Goal: Check status: Check status

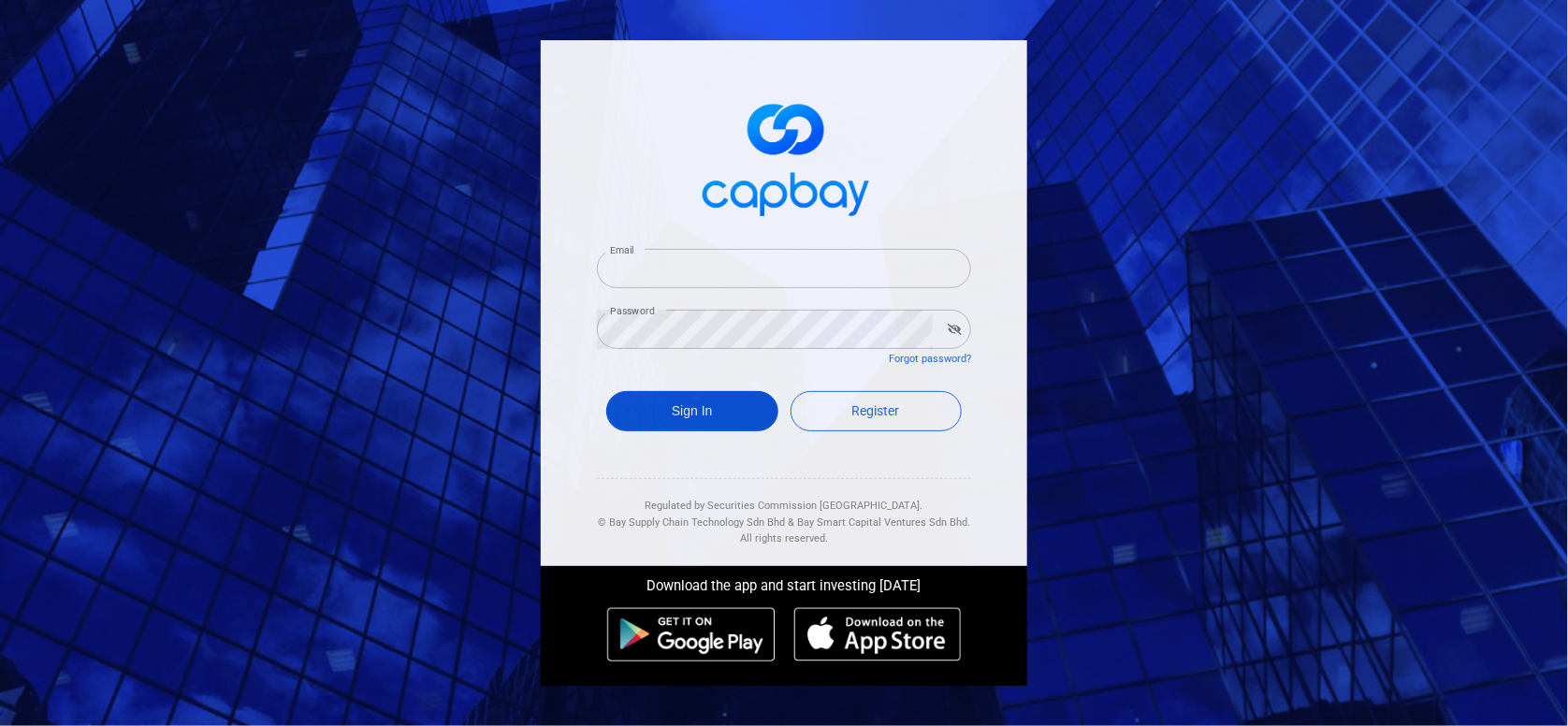
type input "[EMAIL_ADDRESS][DOMAIN_NAME]"
click at [718, 406] on button "Sign In" at bounding box center [691, 411] width 172 height 40
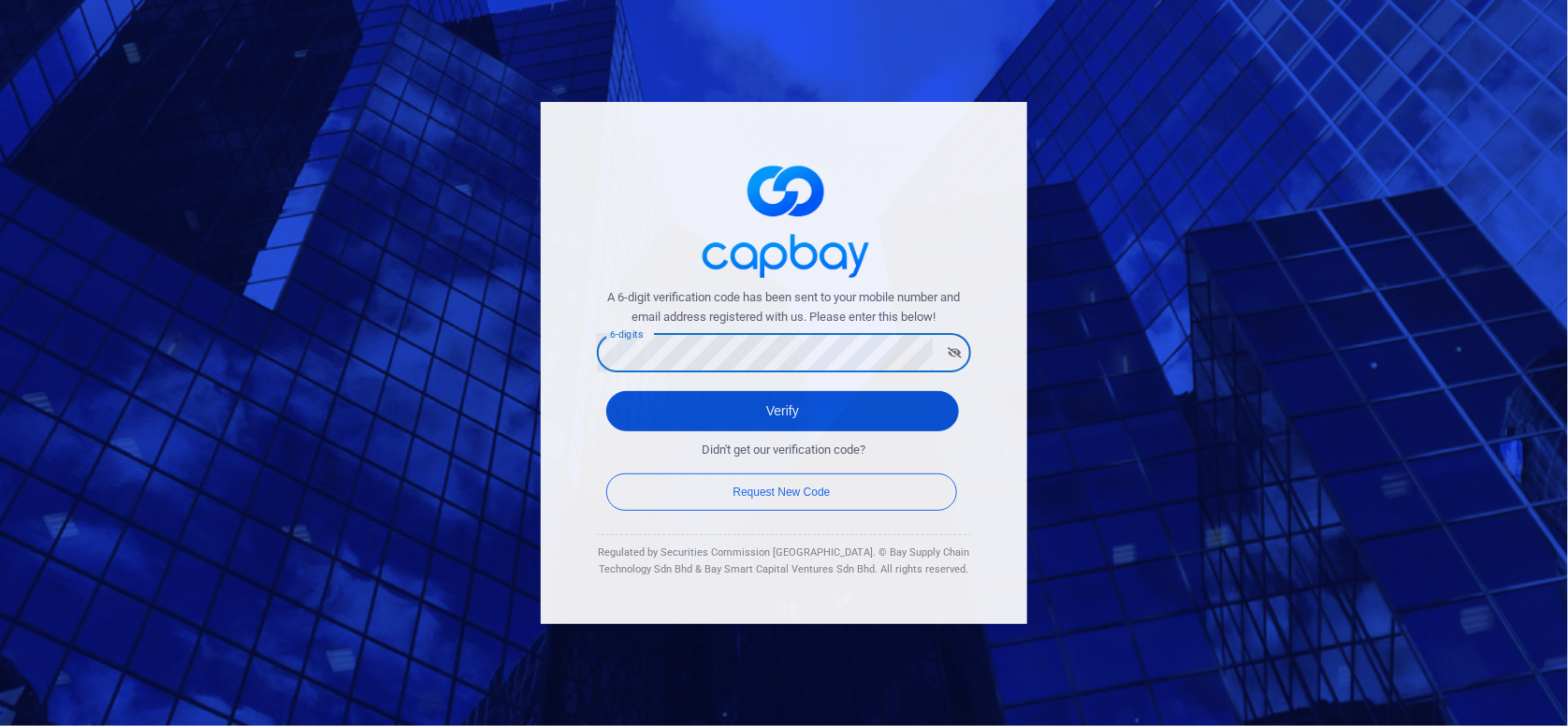
click at [651, 418] on button "Verify" at bounding box center [782, 411] width 353 height 40
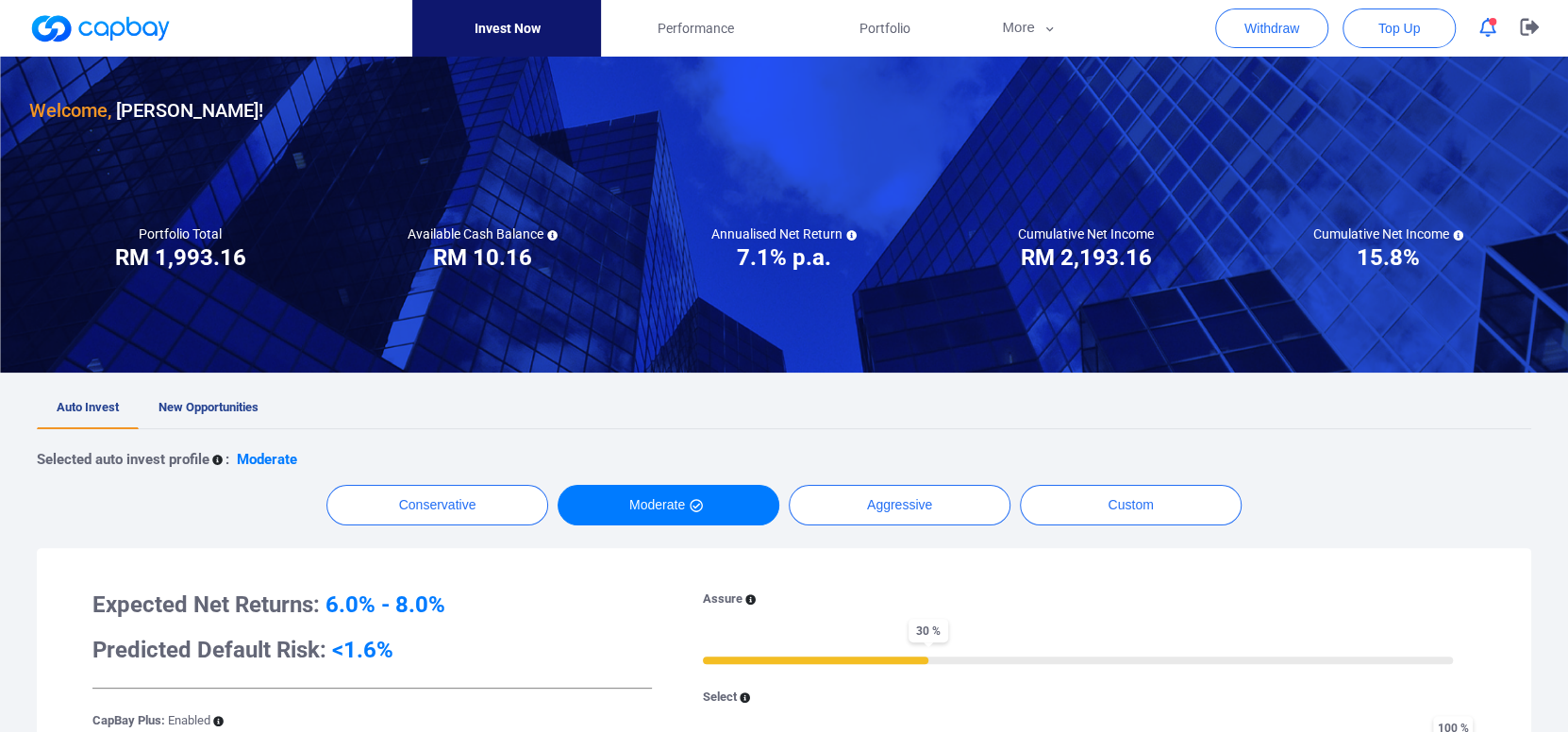
scroll to position [94, 0]
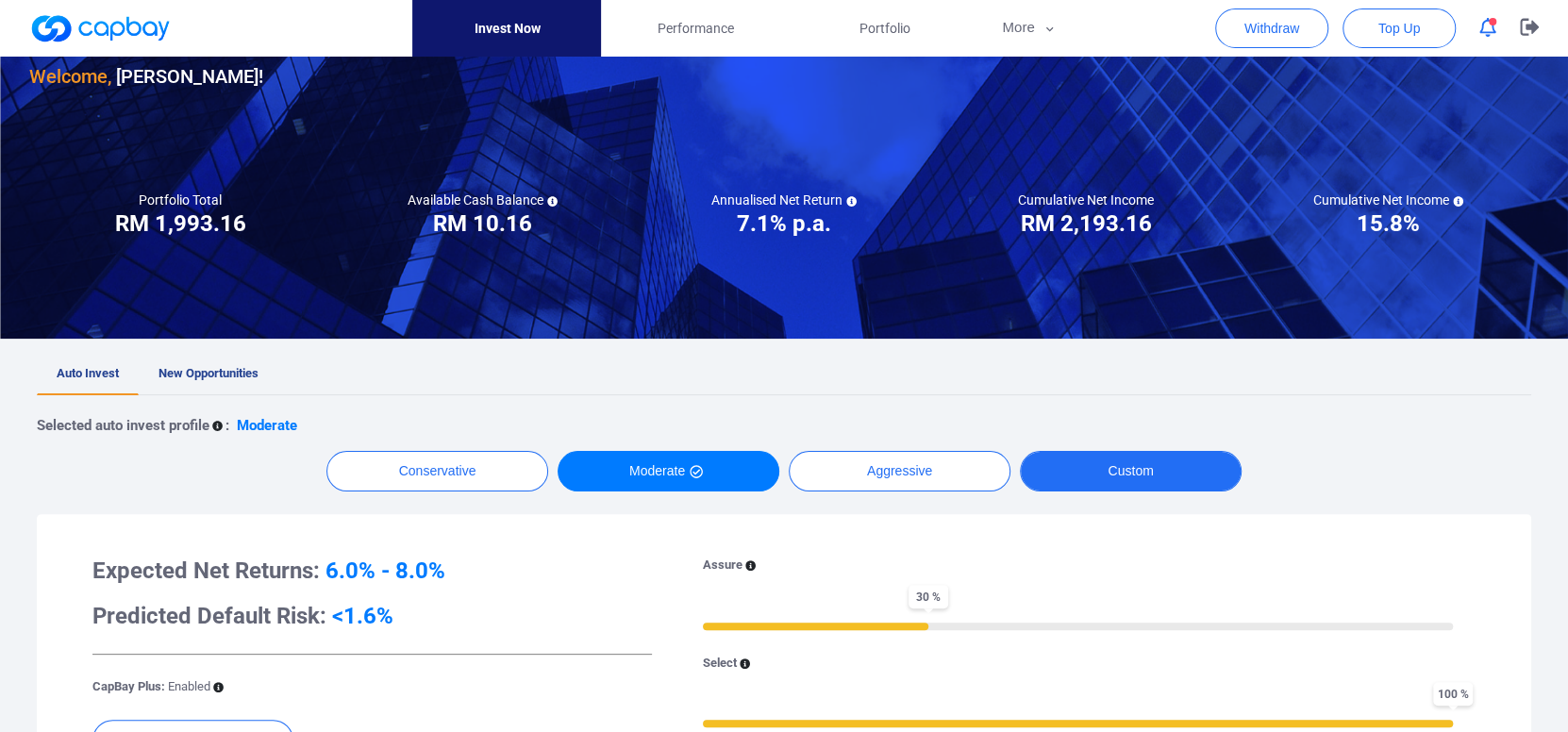
click at [1089, 465] on button "Custom" at bounding box center [1131, 470] width 222 height 41
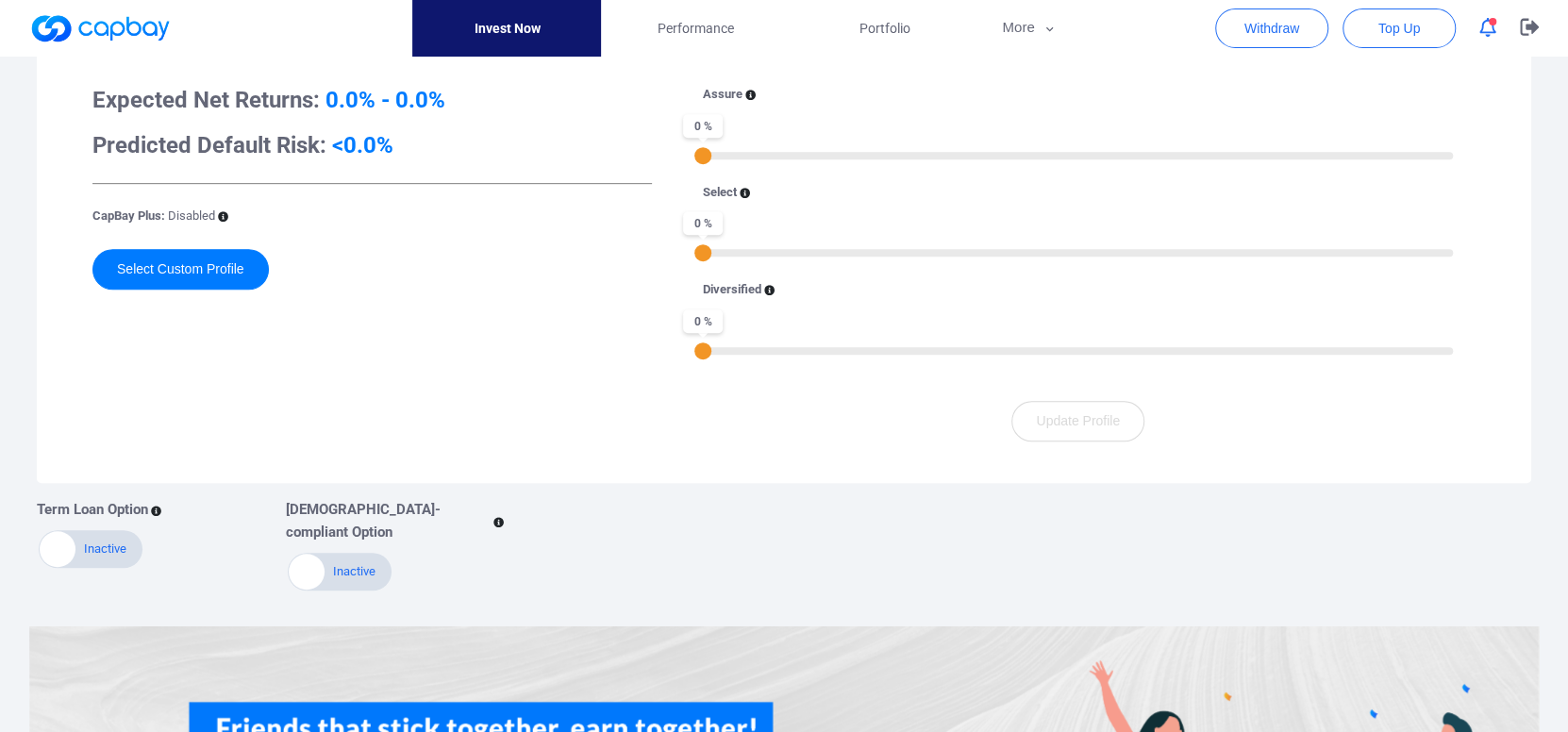
scroll to position [566, 0]
click at [185, 245] on div "Expected Net Returns: 0.0% - 0.0% Predicted Default Risk: <0.0% CapBay Plus: Di…" at bounding box center [373, 263] width 588 height 357
click at [191, 267] on button "Select Custom Profile" at bounding box center [180, 268] width 176 height 41
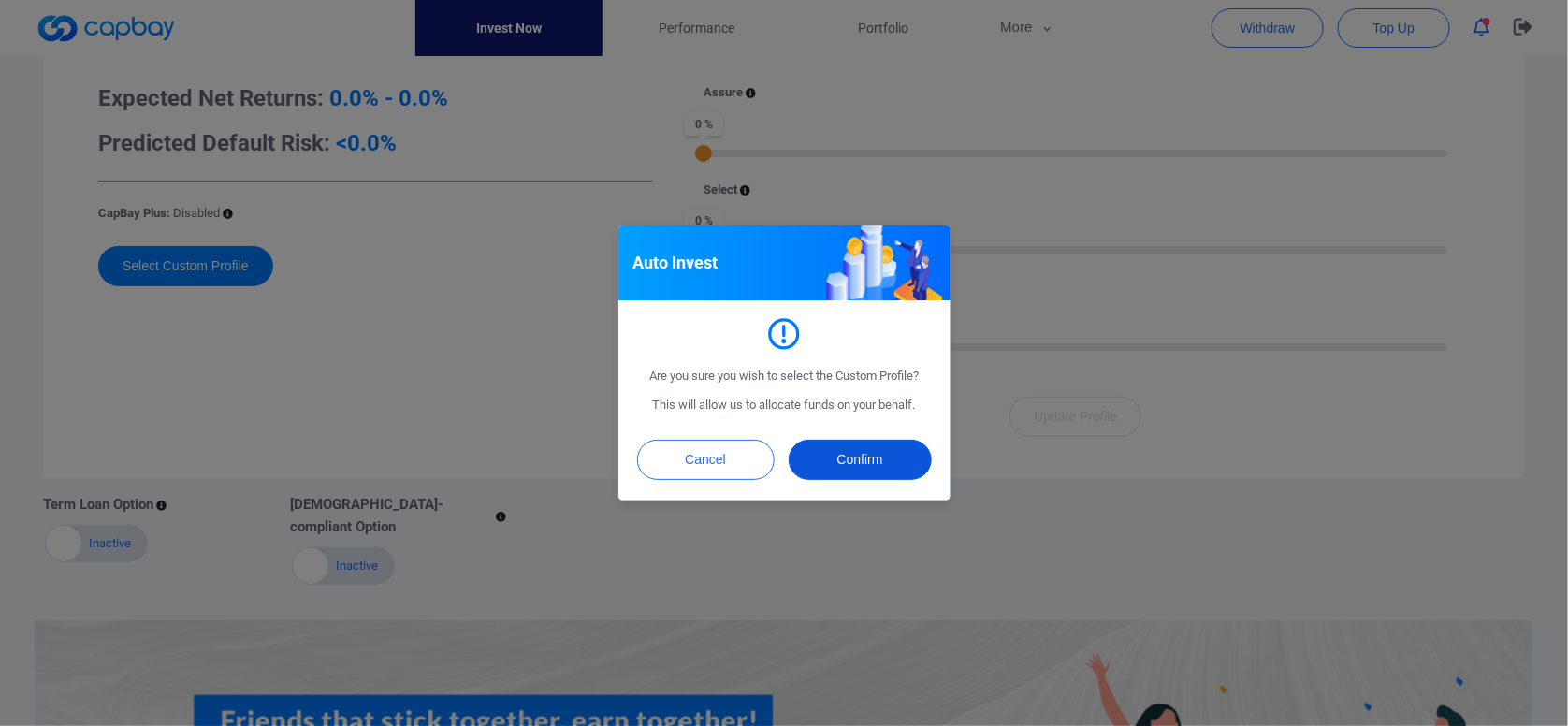
click at [851, 450] on button "Confirm" at bounding box center [860, 459] width 143 height 40
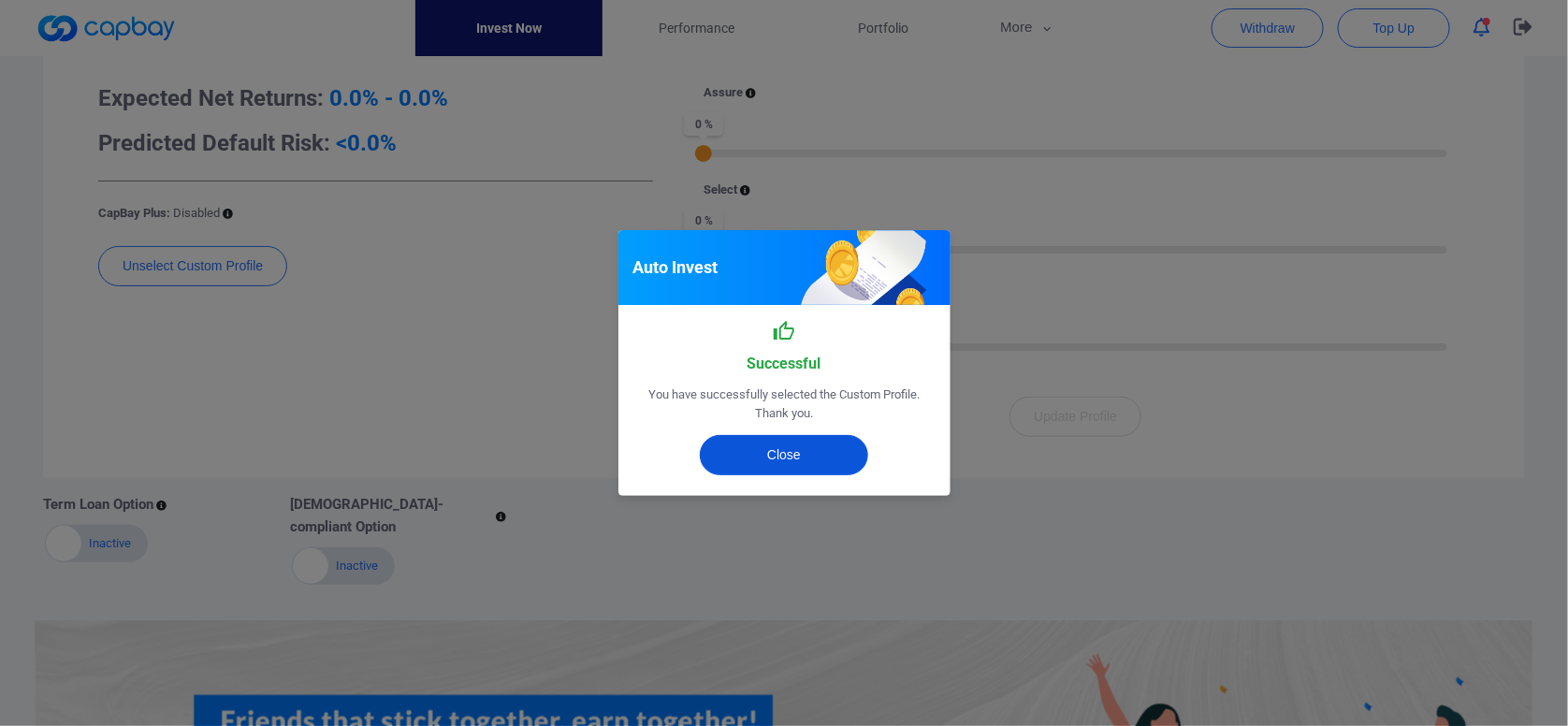
click at [852, 450] on button "Close" at bounding box center [784, 454] width 168 height 40
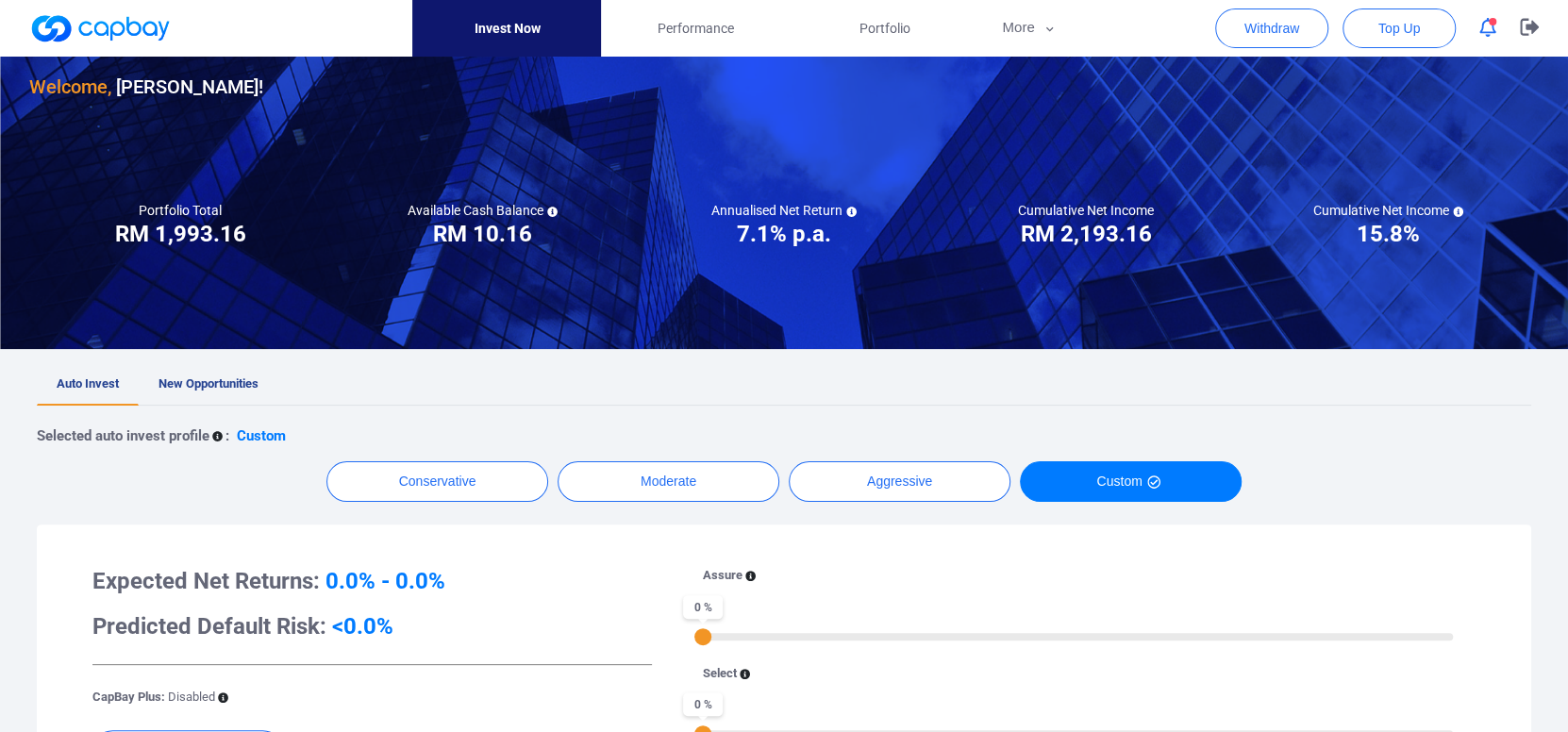
scroll to position [0, 0]
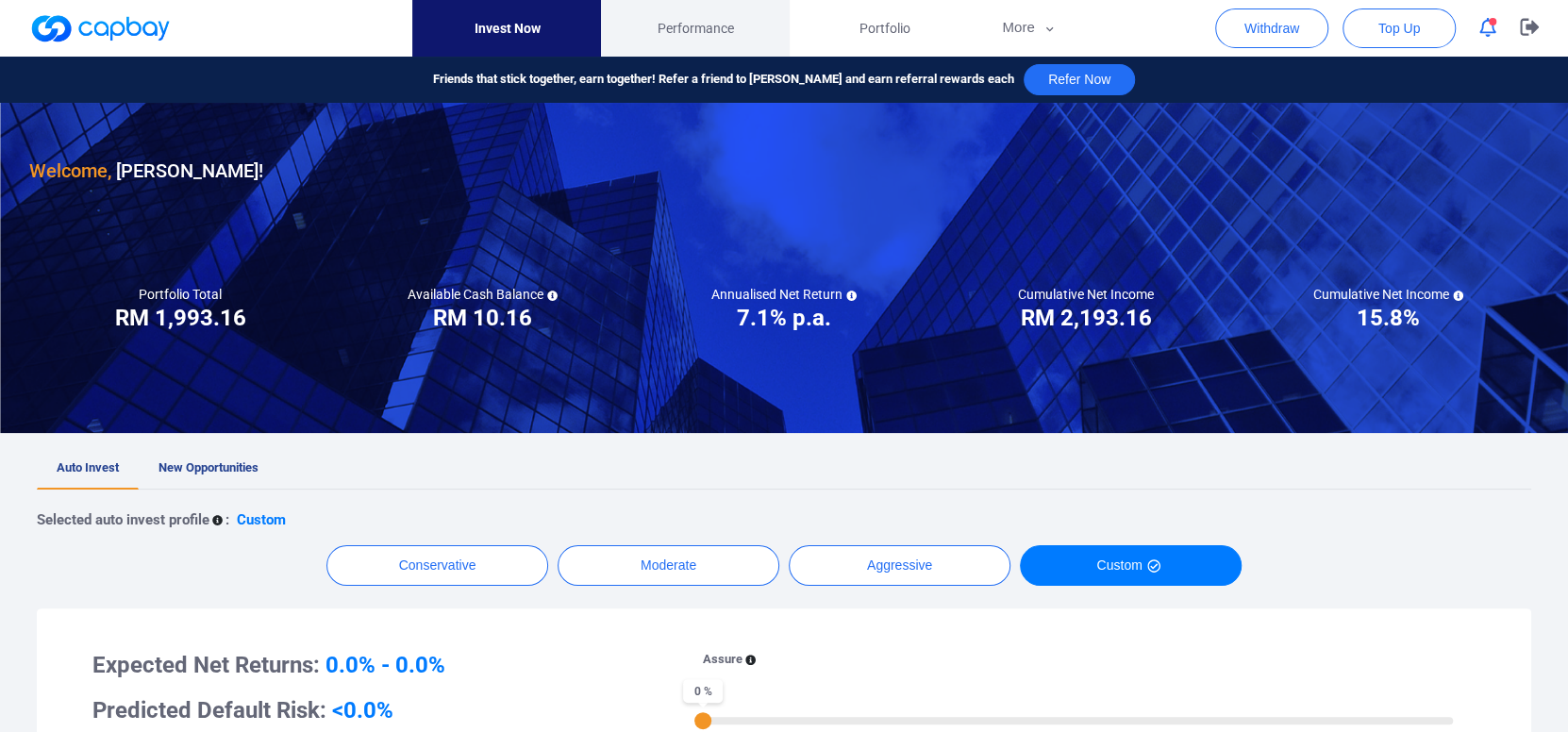
click at [694, 20] on span "Performance" at bounding box center [695, 28] width 77 height 21
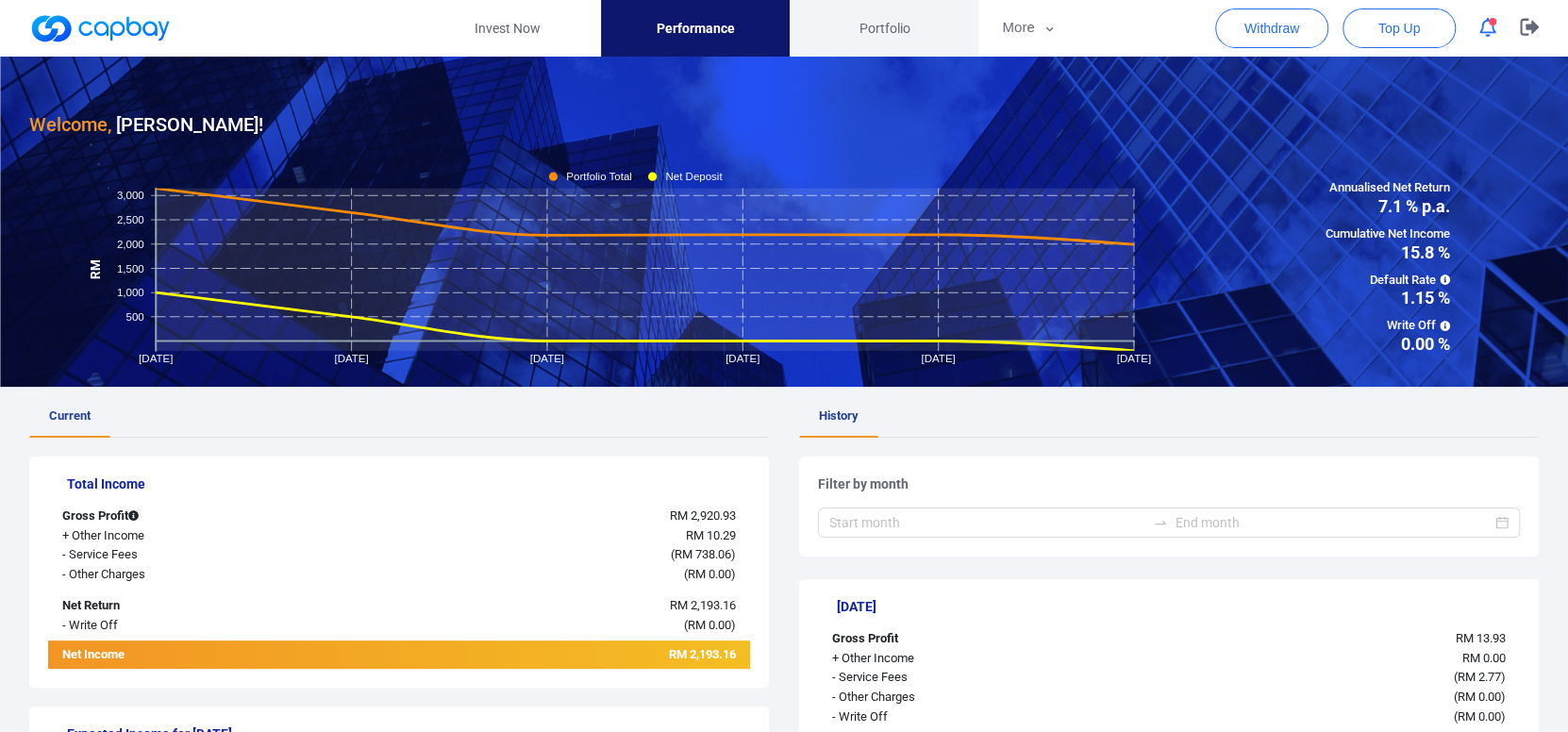
click at [875, 31] on span "Portfolio" at bounding box center [884, 28] width 51 height 21
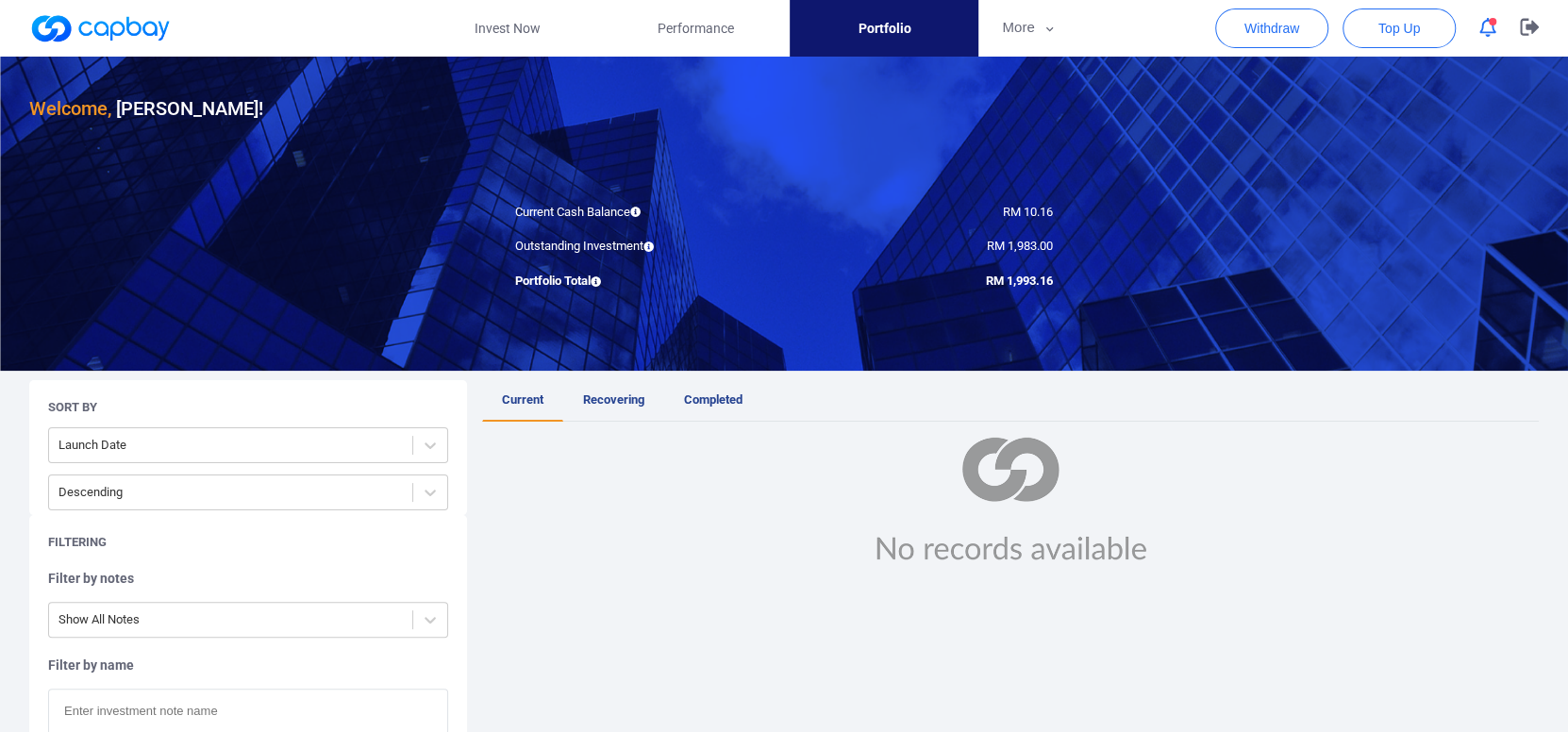
scroll to position [94, 0]
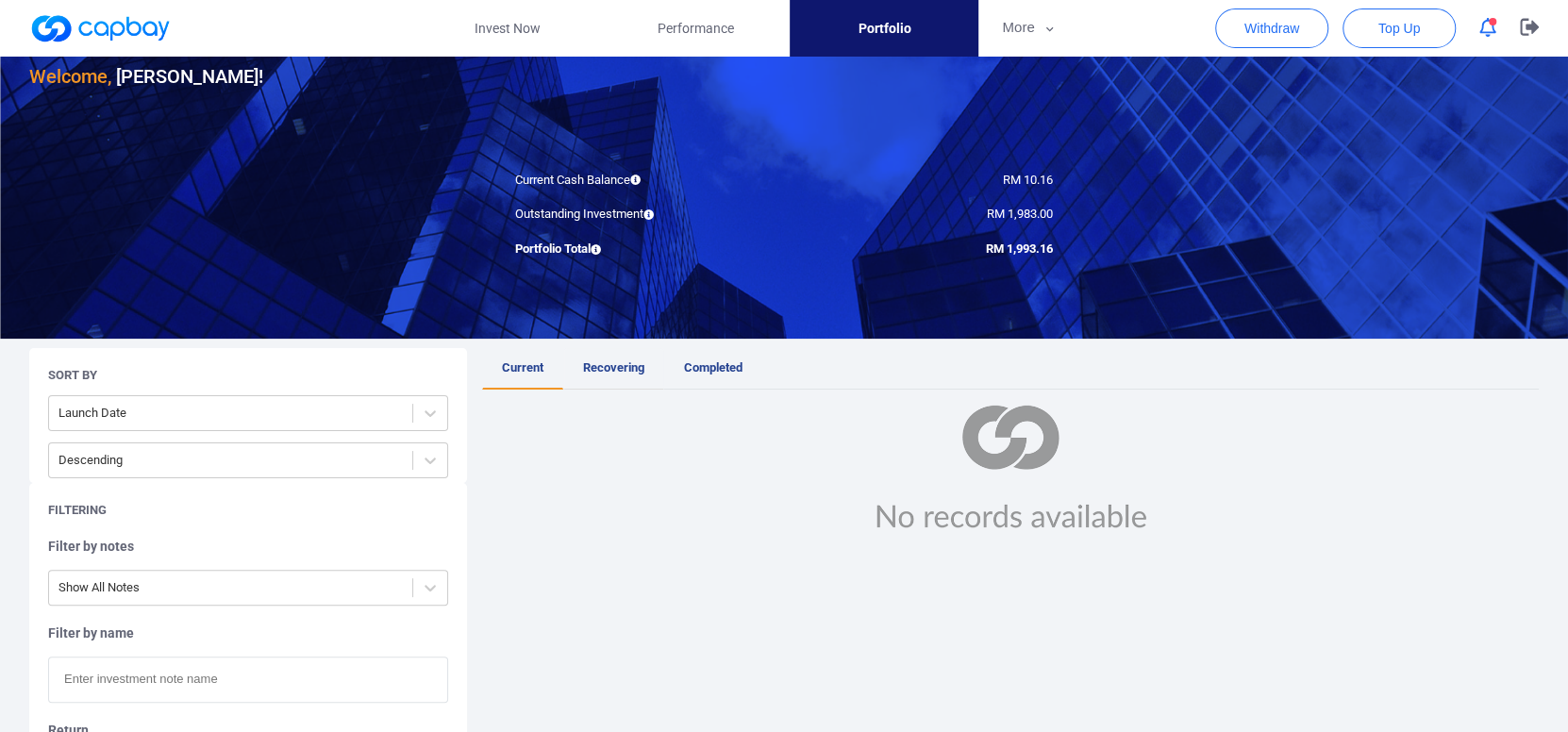
click at [625, 360] on span "Recovering" at bounding box center [614, 367] width 62 height 14
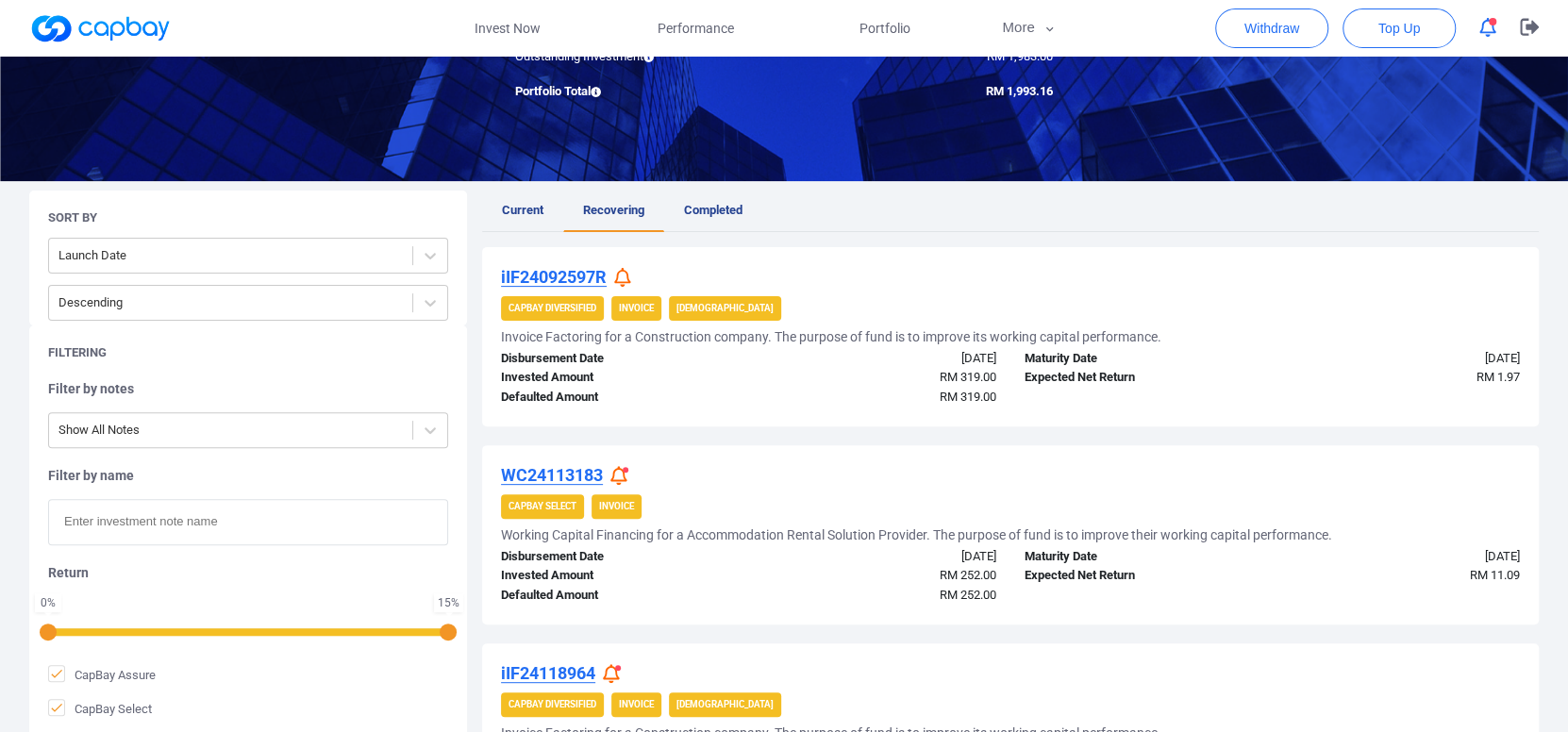
scroll to position [283, 0]
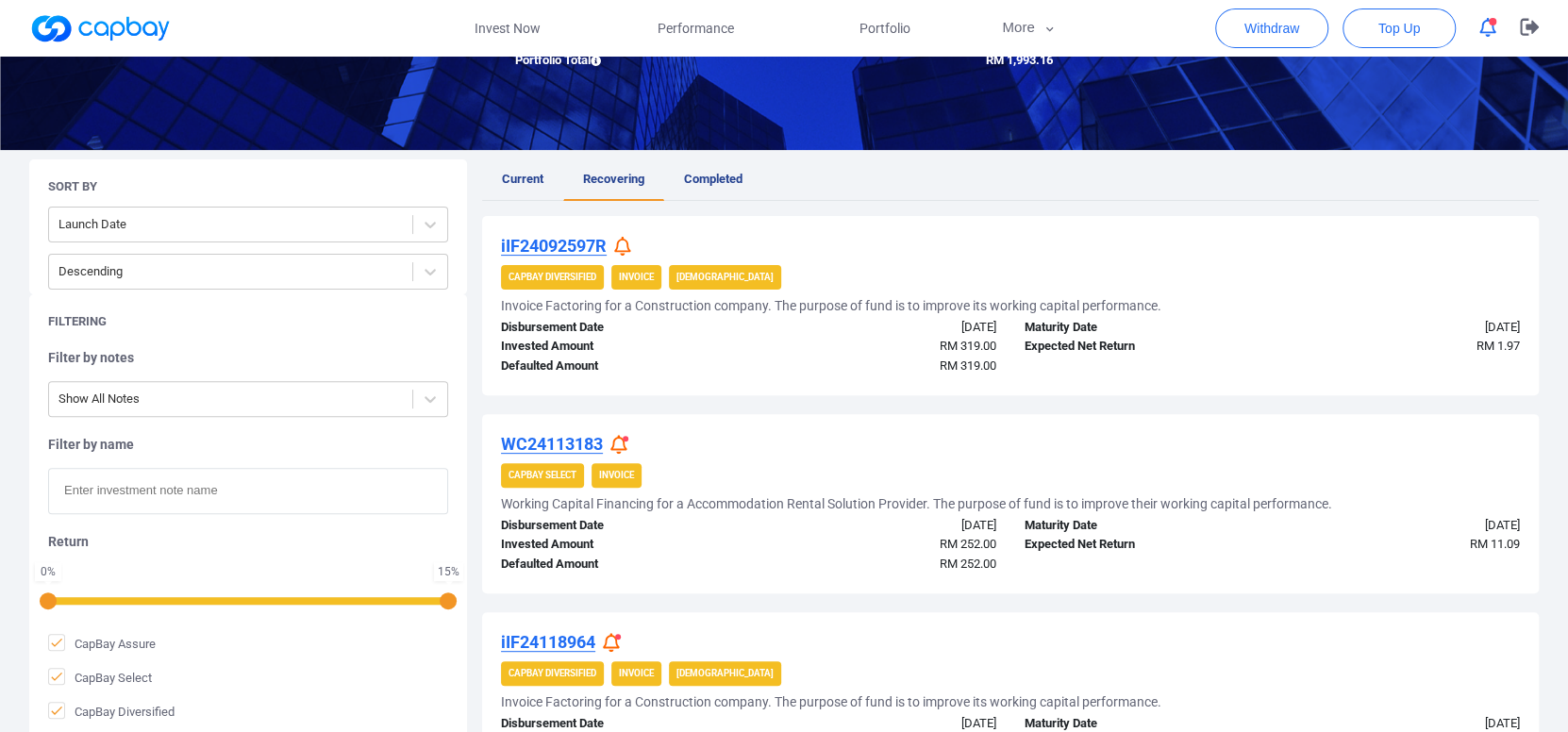
click at [623, 245] on icon at bounding box center [622, 247] width 17 height 20
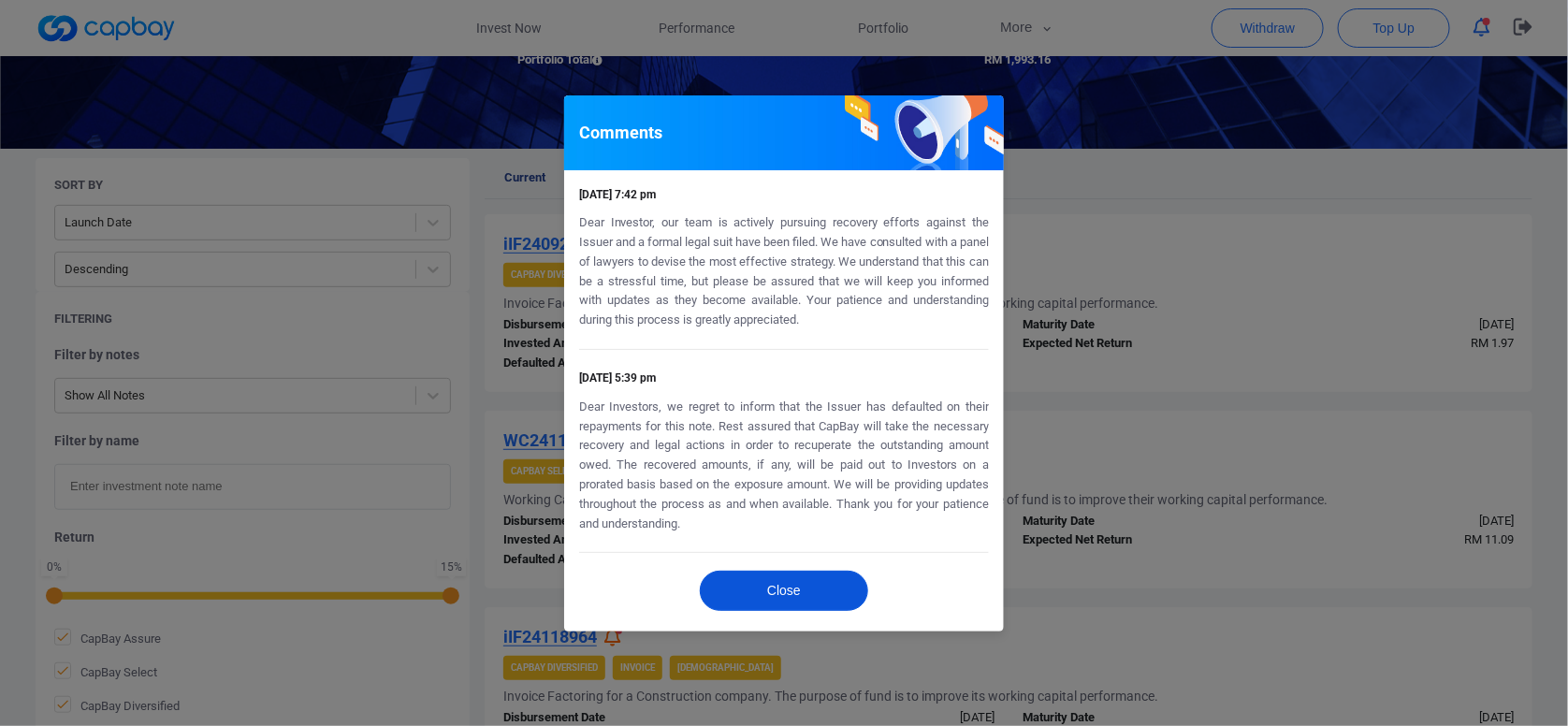
click at [787, 584] on button "Close" at bounding box center [784, 591] width 168 height 40
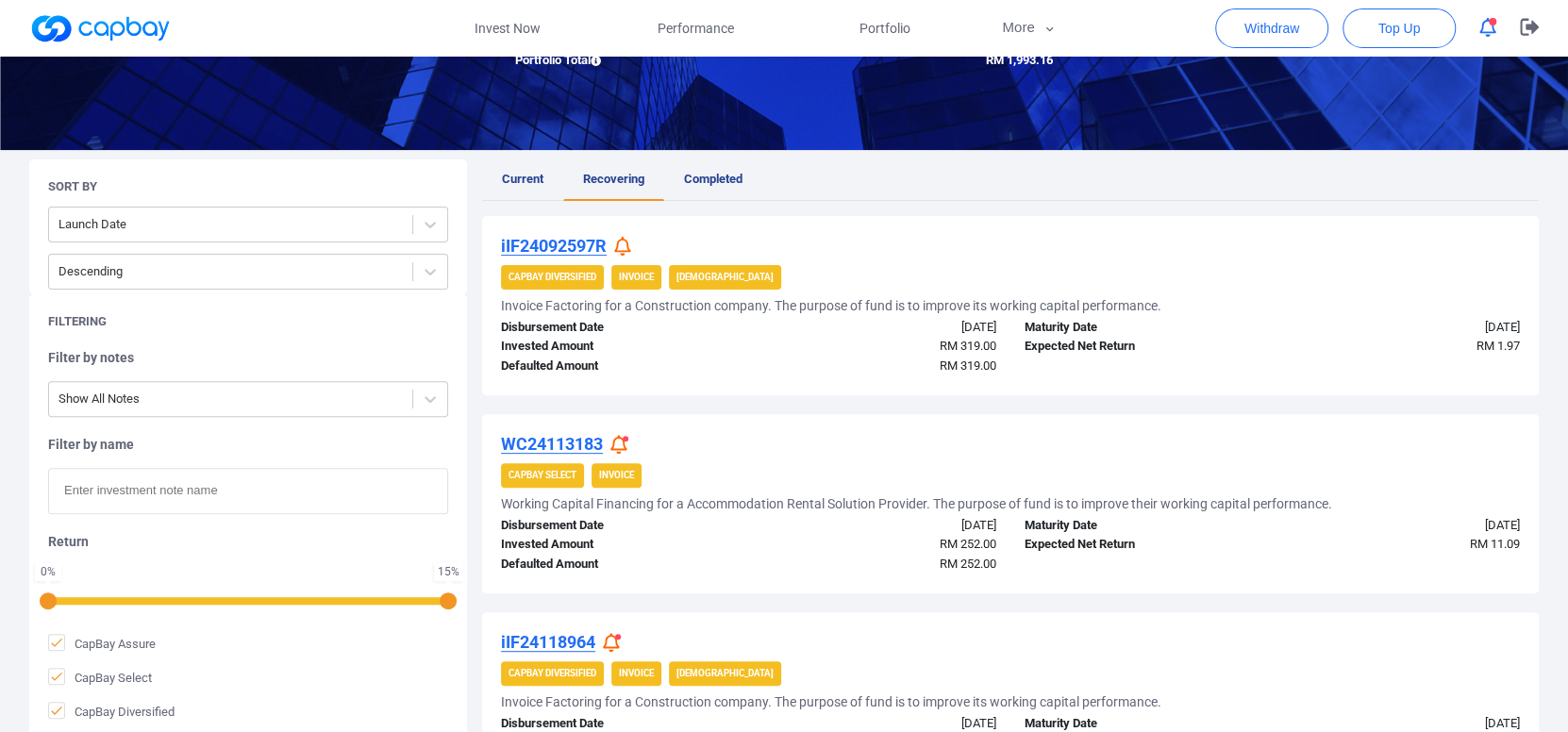
click at [623, 436] on span at bounding box center [625, 438] width 6 height 6
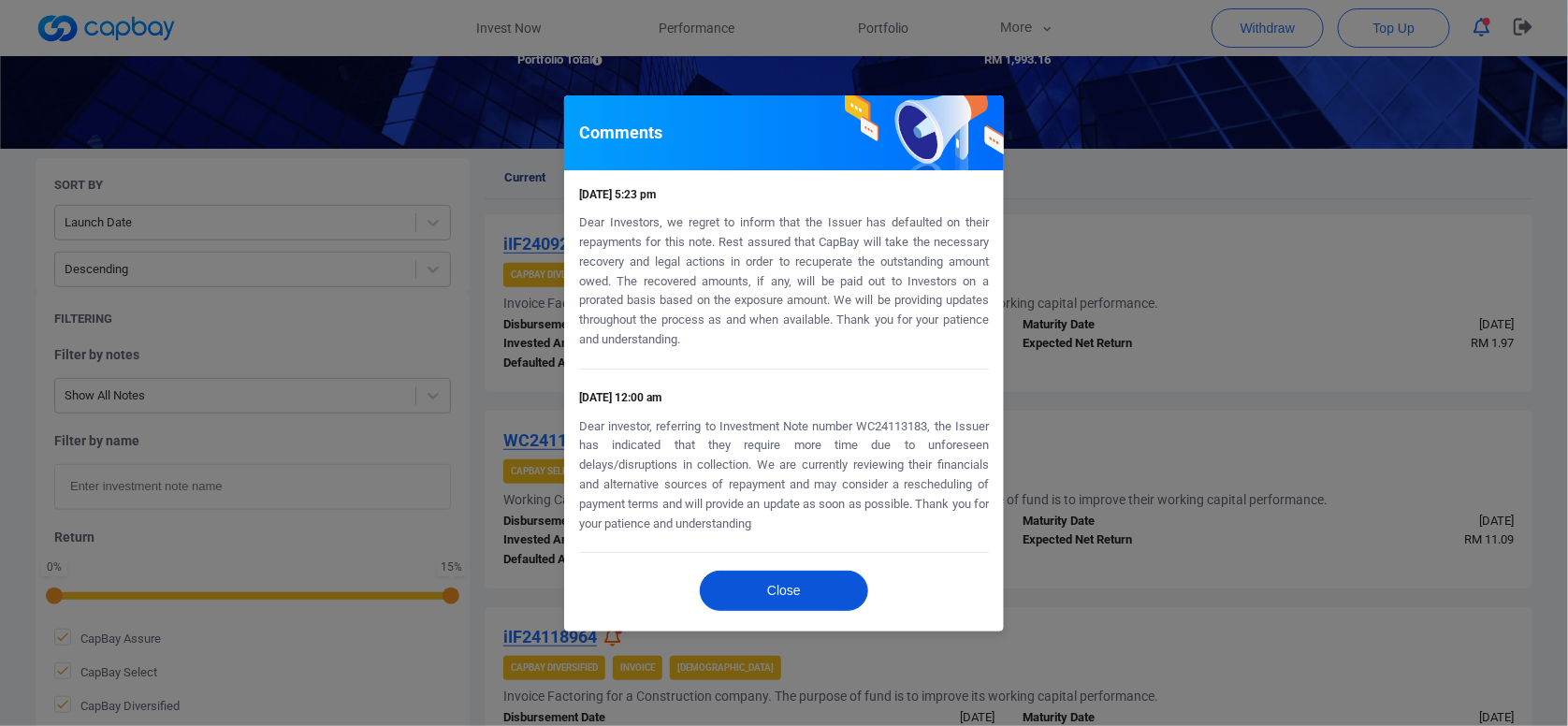
click at [763, 590] on button "Close" at bounding box center [784, 591] width 168 height 40
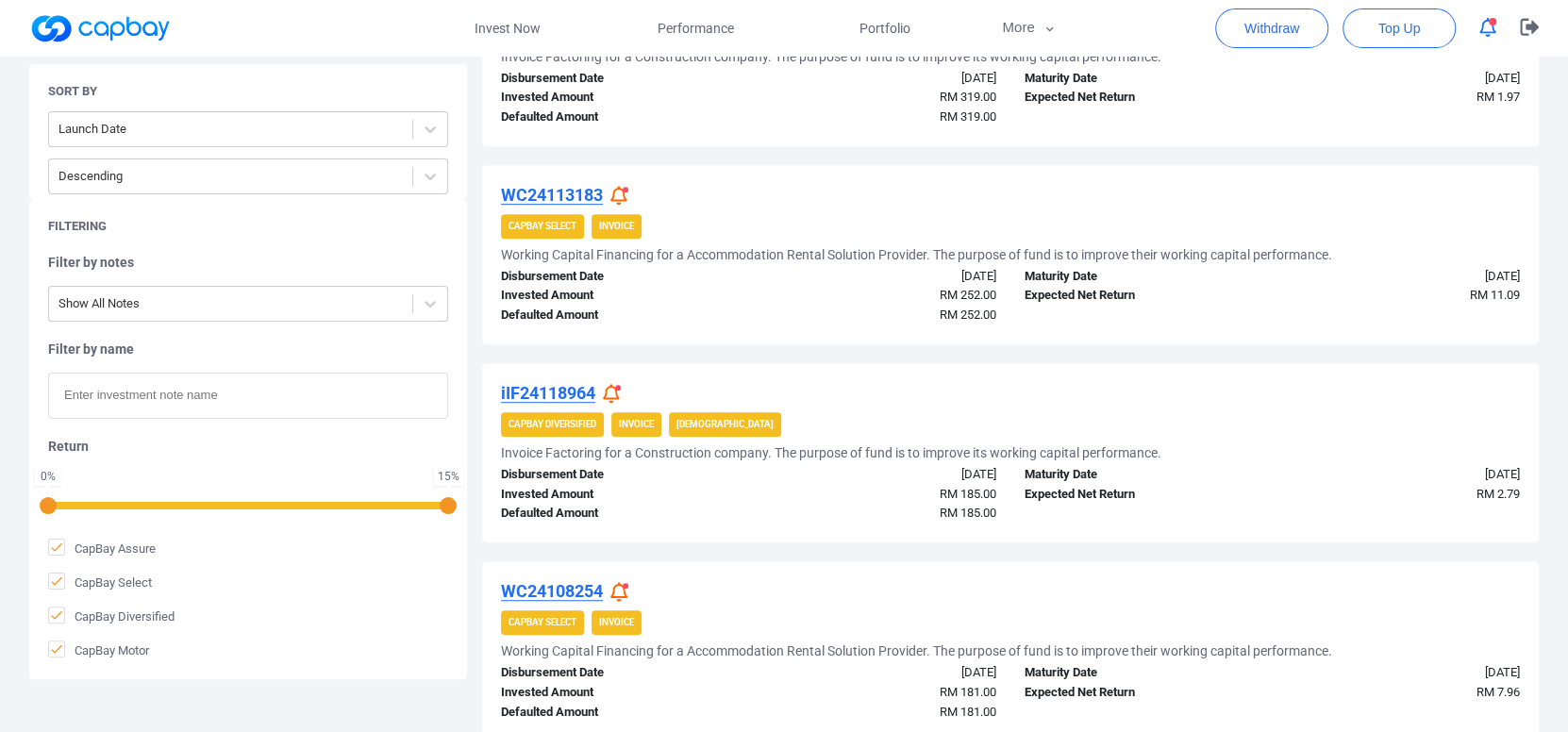
scroll to position [566, 0]
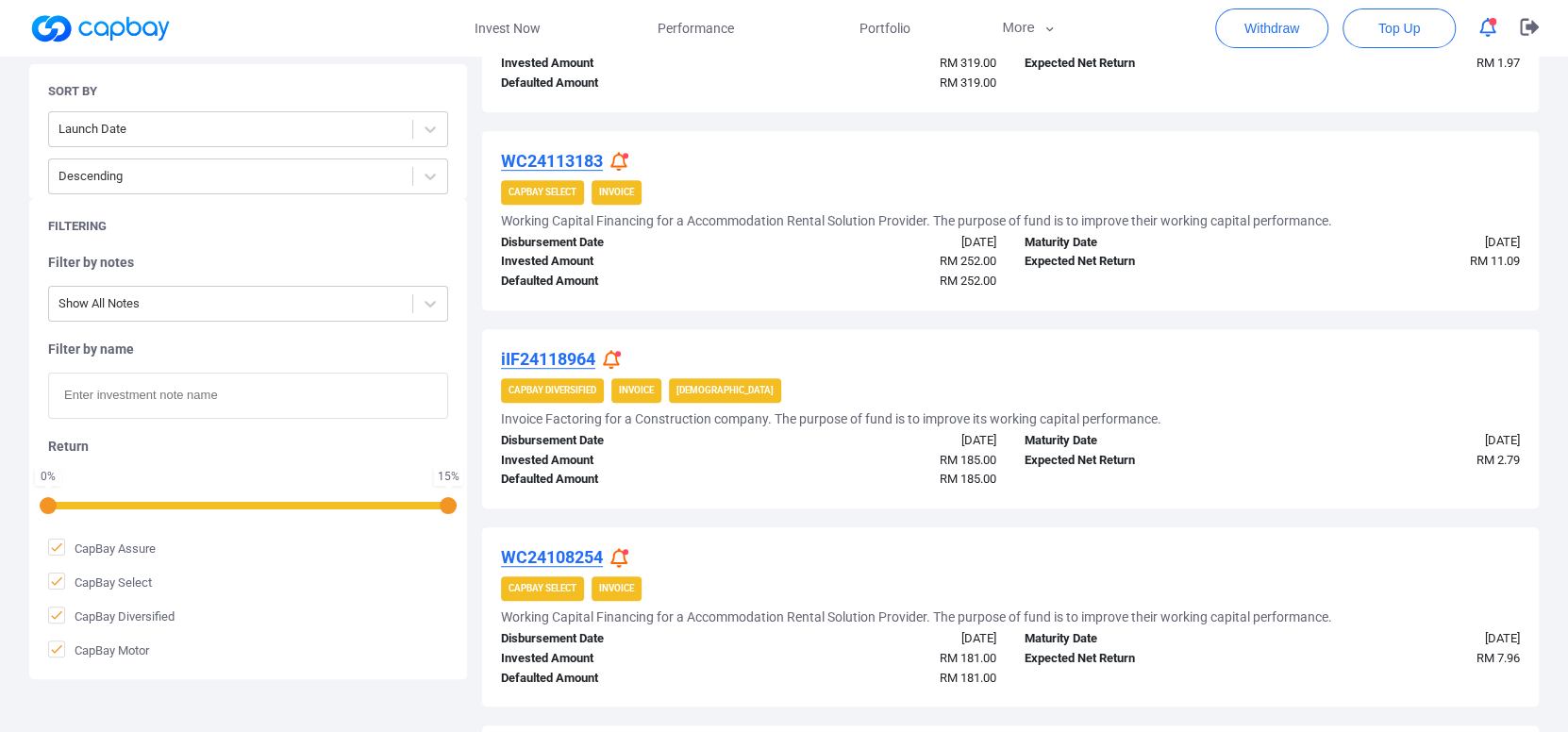
click at [612, 364] on icon at bounding box center [612, 359] width 17 height 20
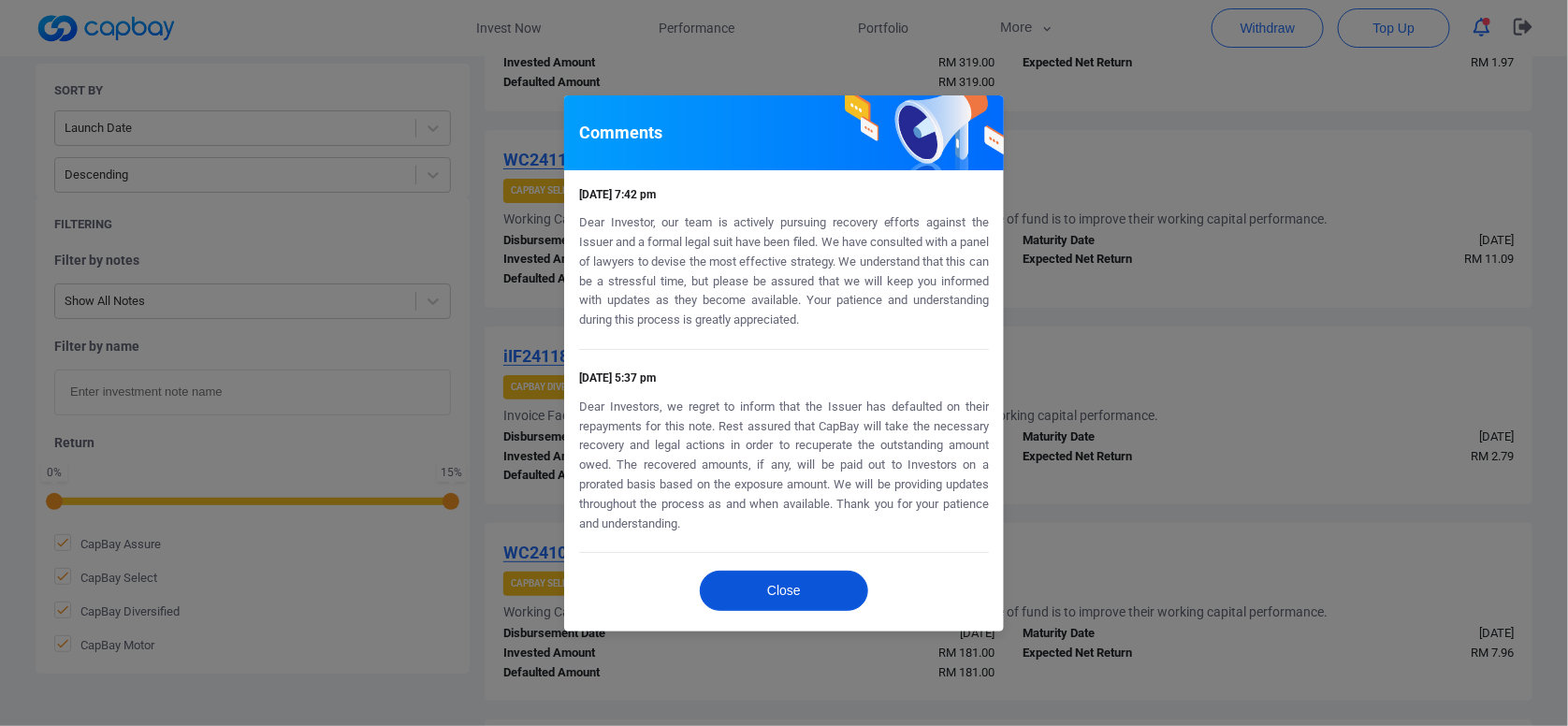
click at [826, 592] on button "Close" at bounding box center [784, 591] width 168 height 40
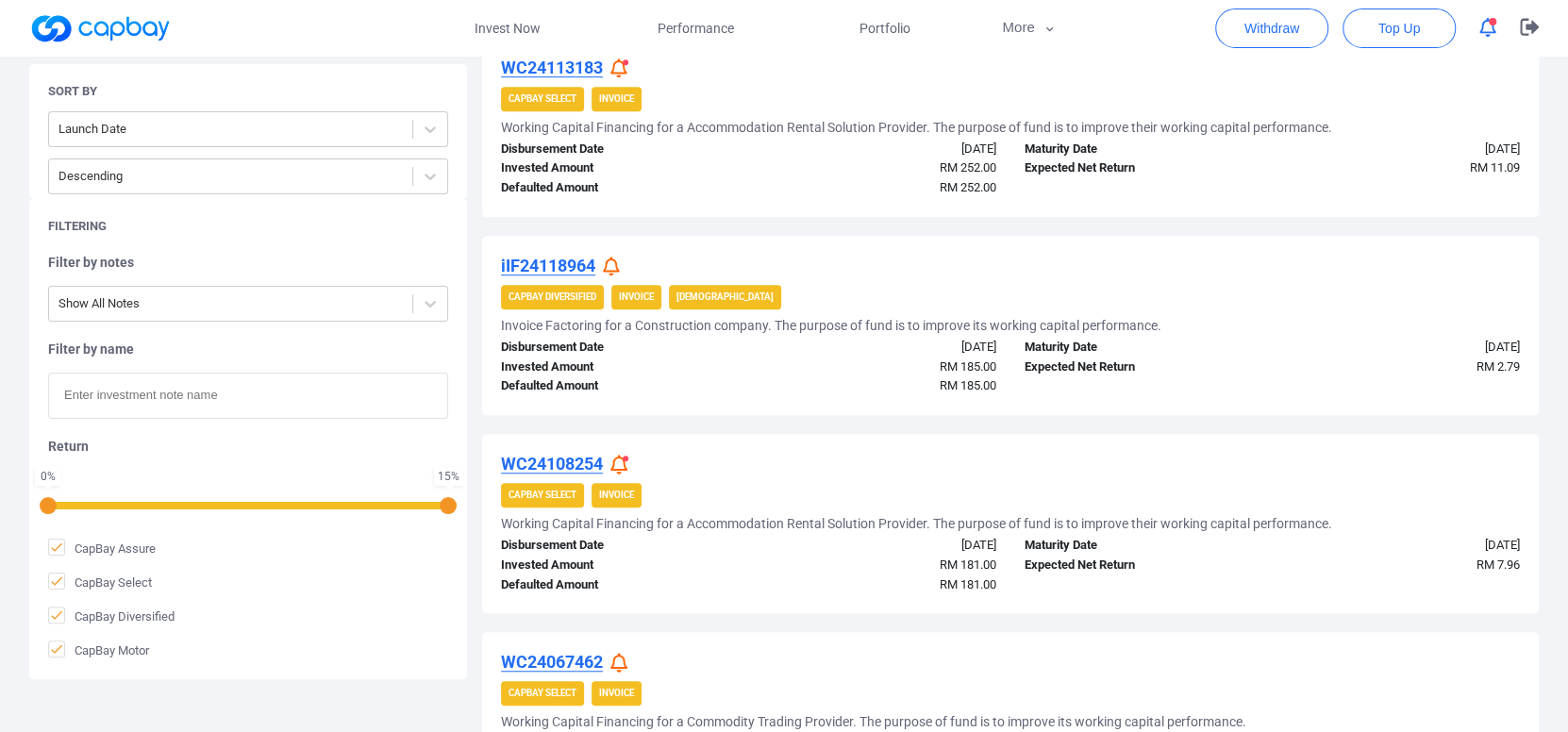
scroll to position [755, 0]
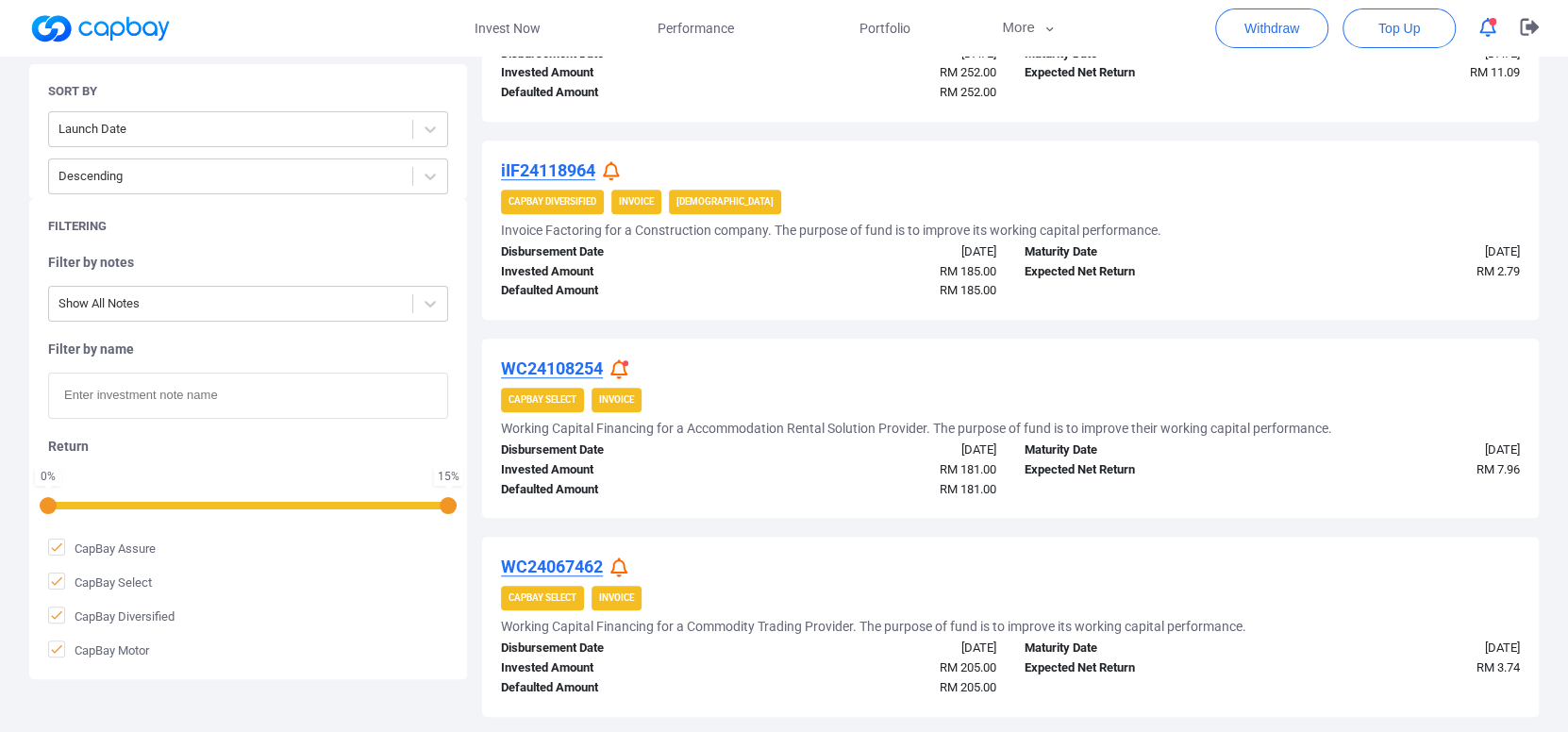
click at [620, 373] on icon at bounding box center [618, 369] width 17 height 20
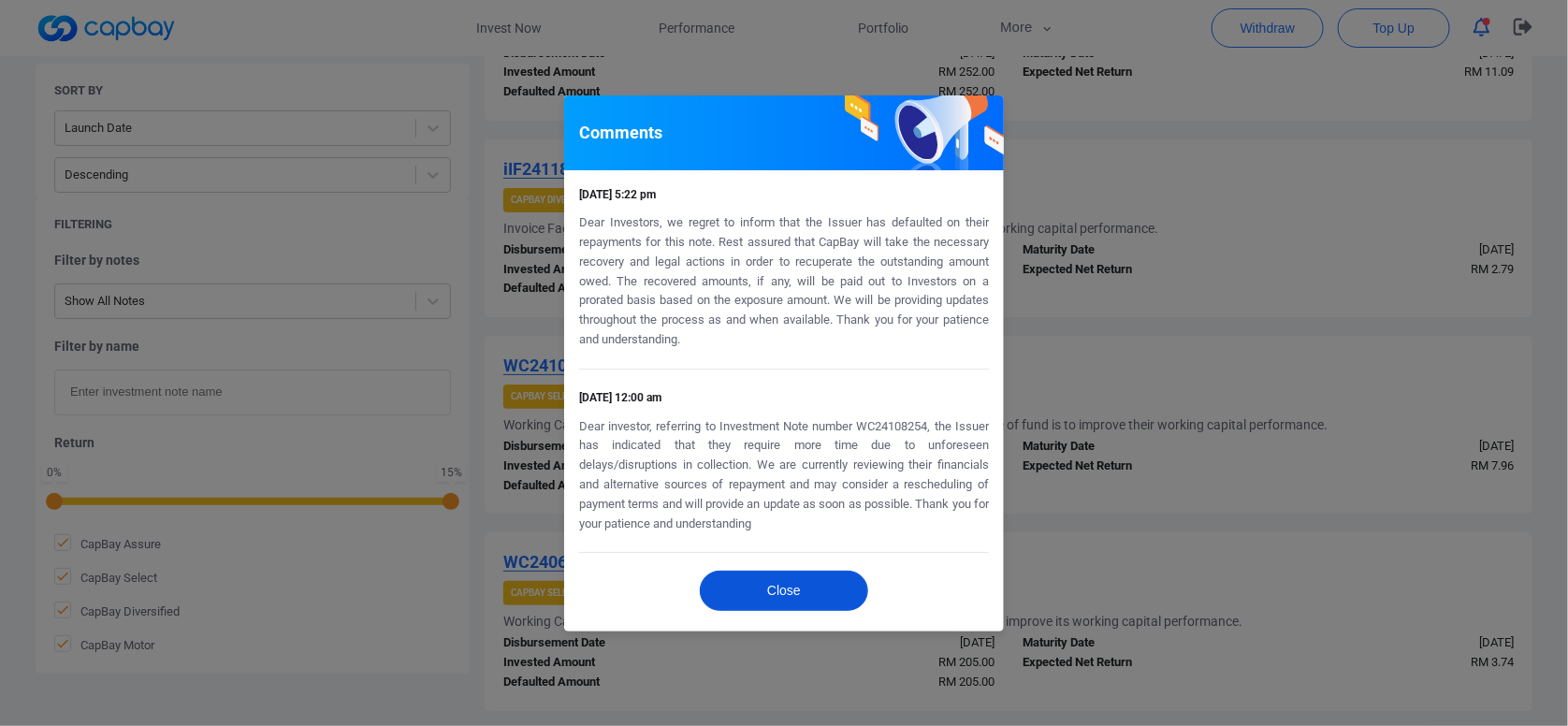
click at [784, 585] on button "Close" at bounding box center [784, 591] width 168 height 40
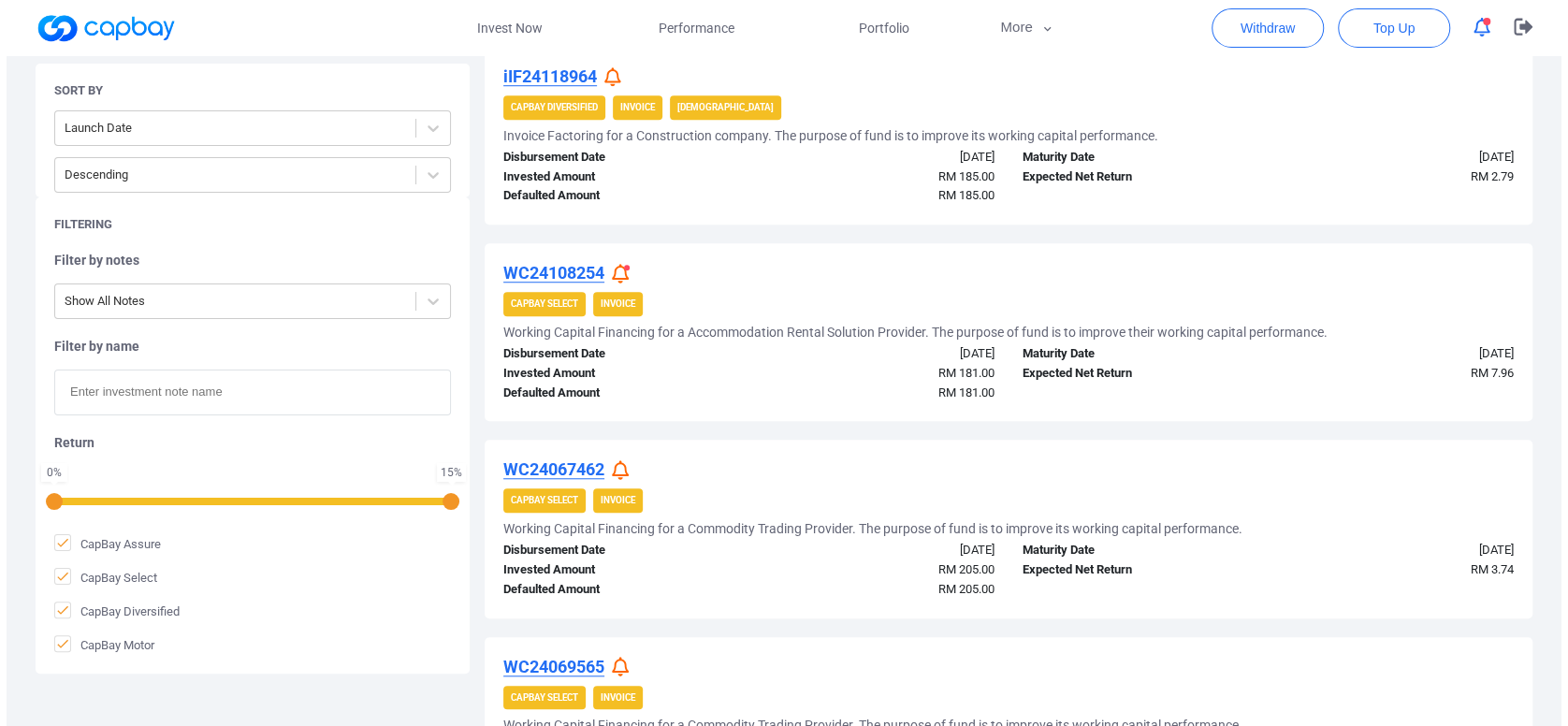
scroll to position [936, 0]
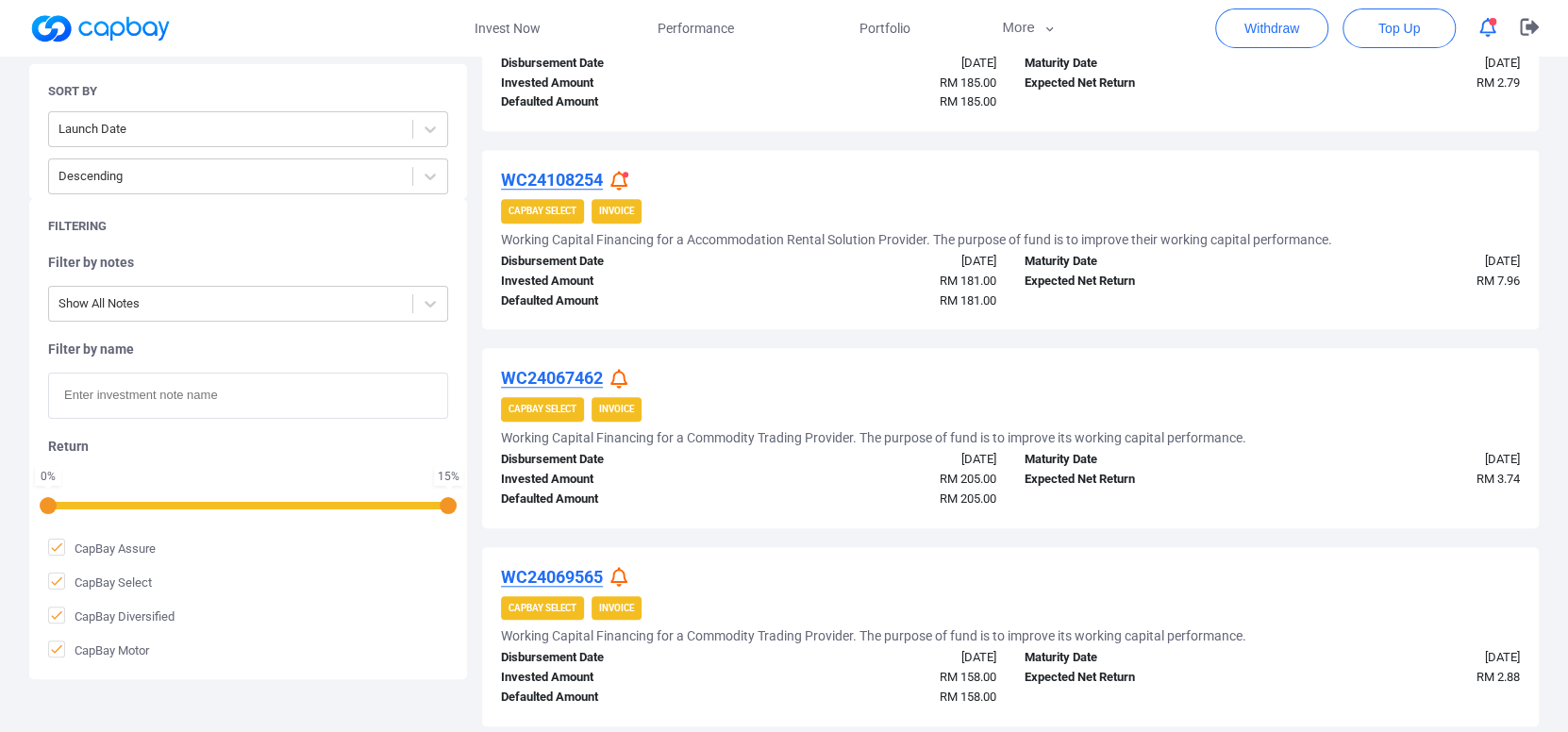
click at [625, 383] on icon at bounding box center [618, 378] width 17 height 20
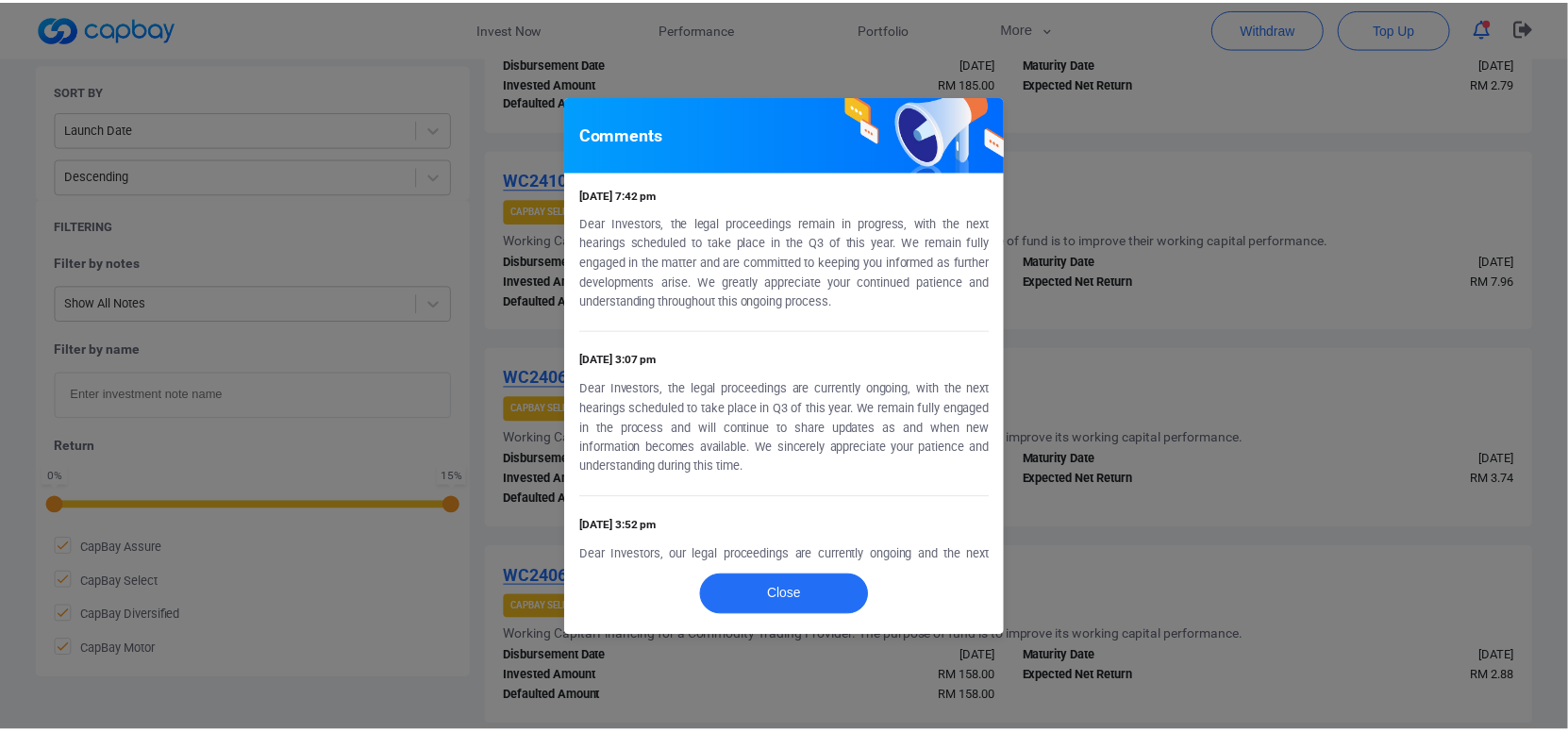
scroll to position [0, 0]
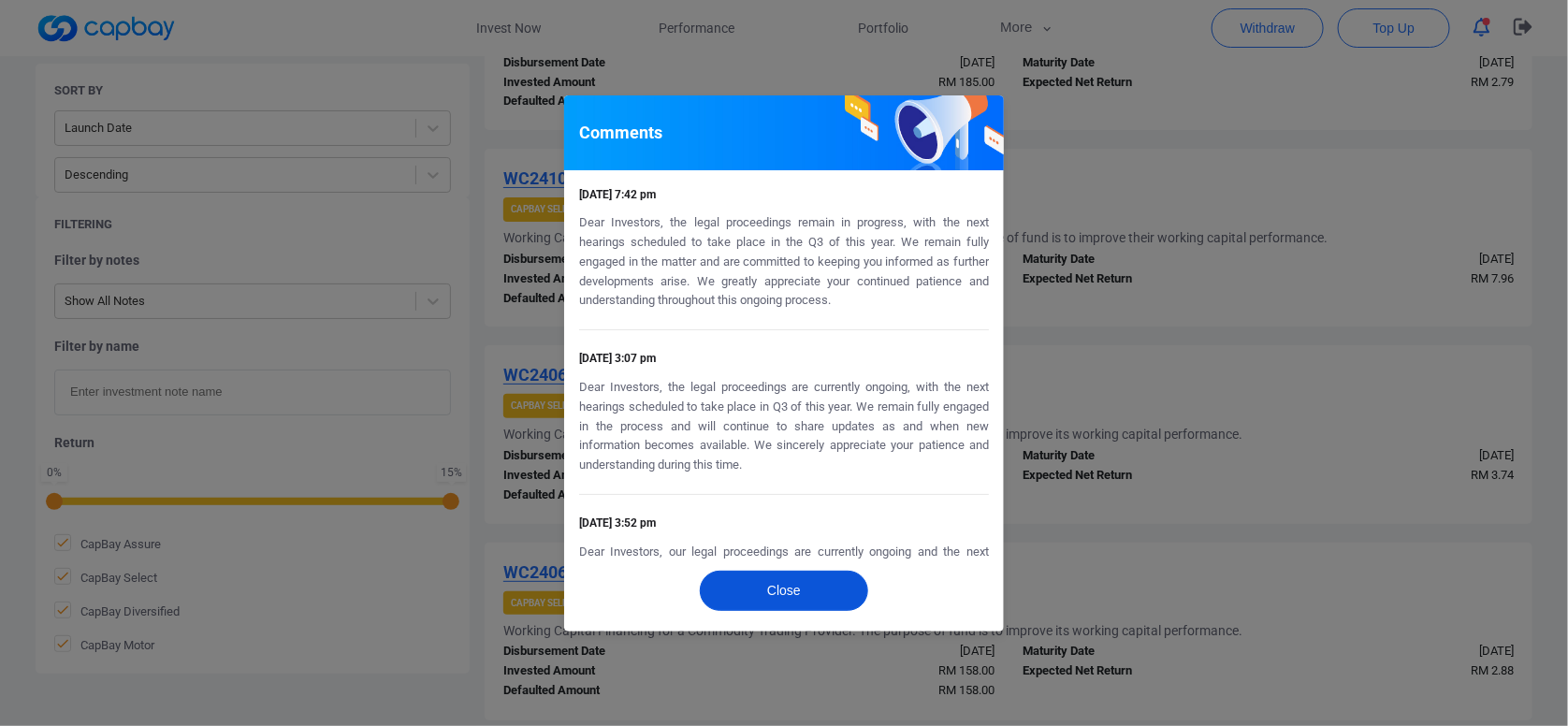
click at [840, 601] on button "Close" at bounding box center [784, 591] width 168 height 40
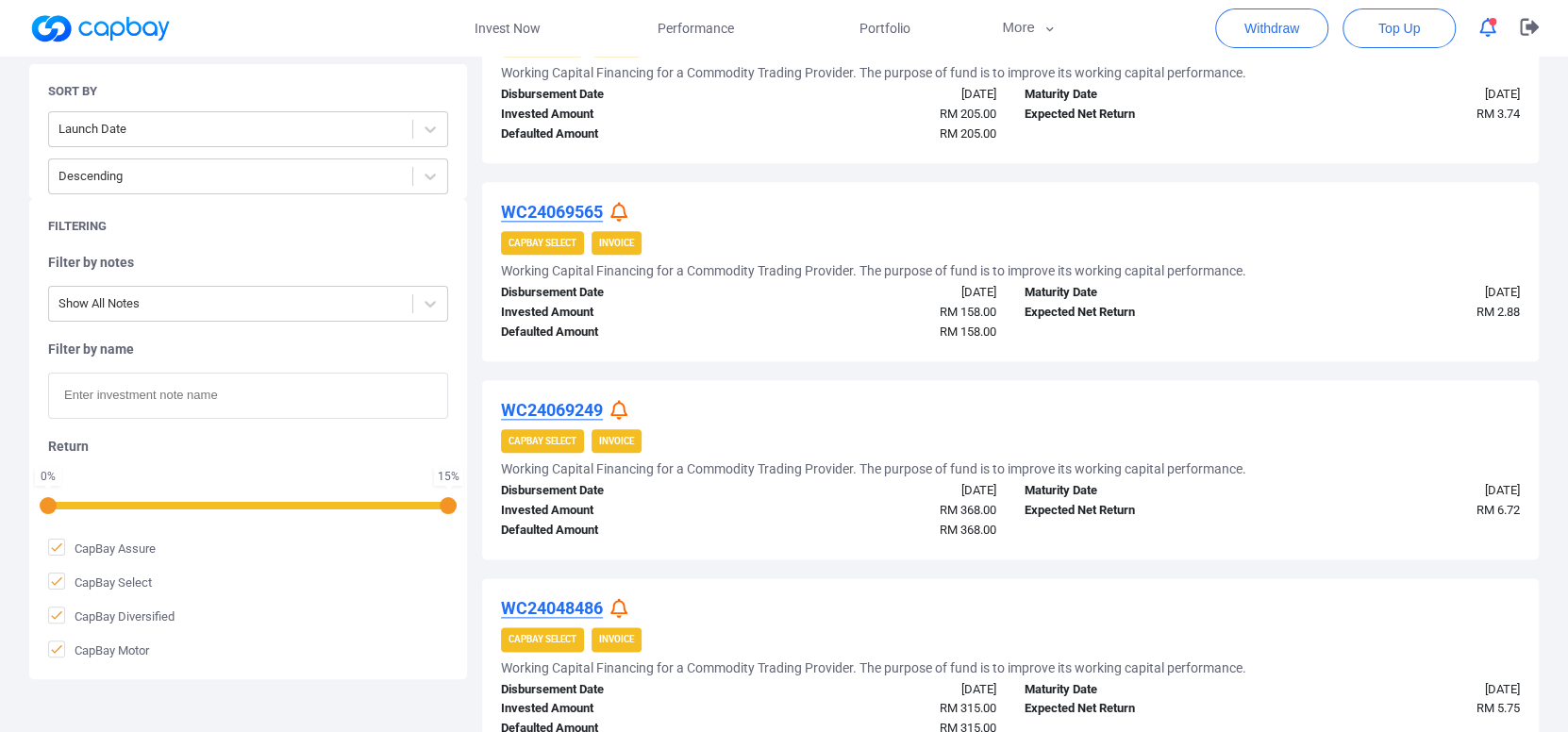
scroll to position [1319, 0]
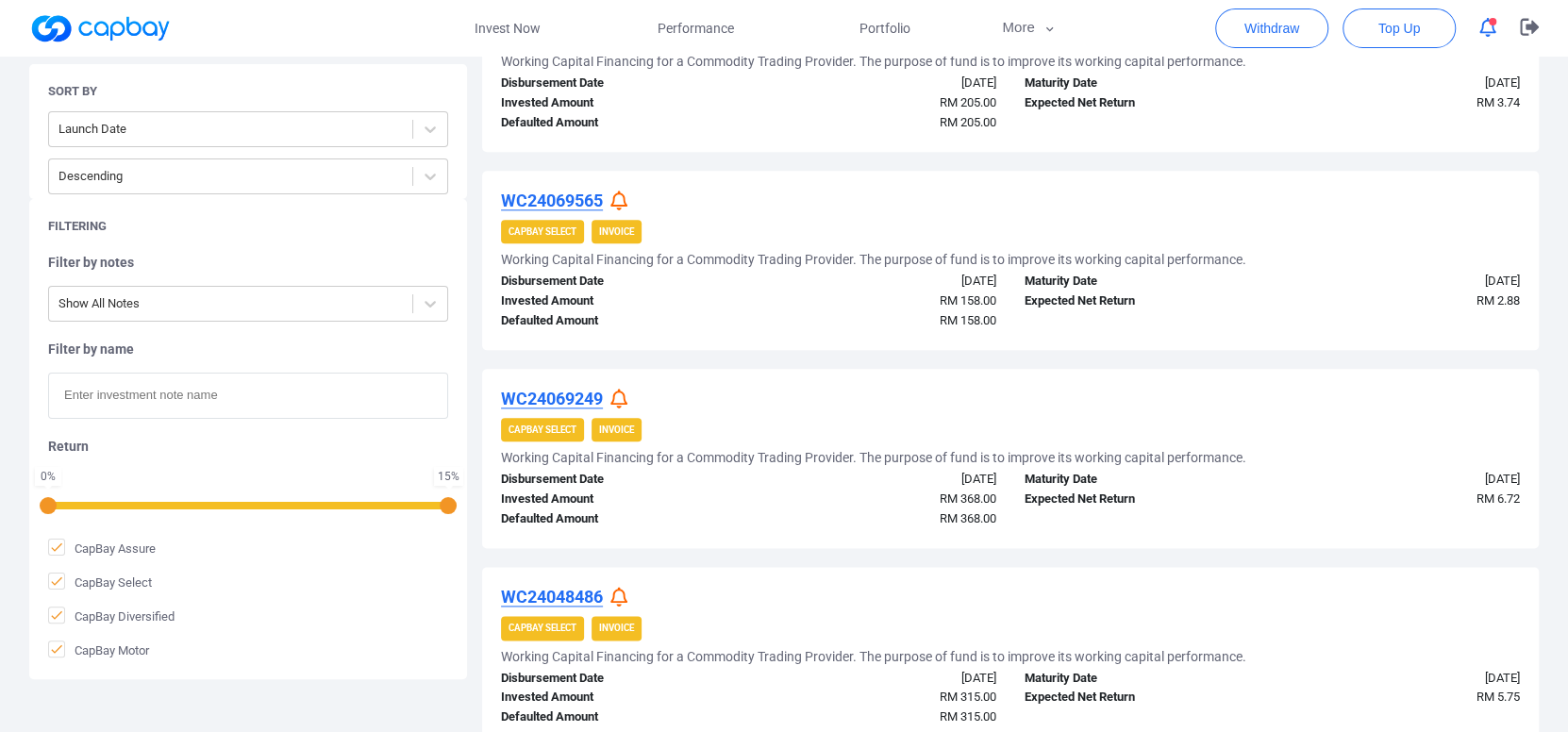
click at [621, 207] on icon at bounding box center [618, 200] width 17 height 20
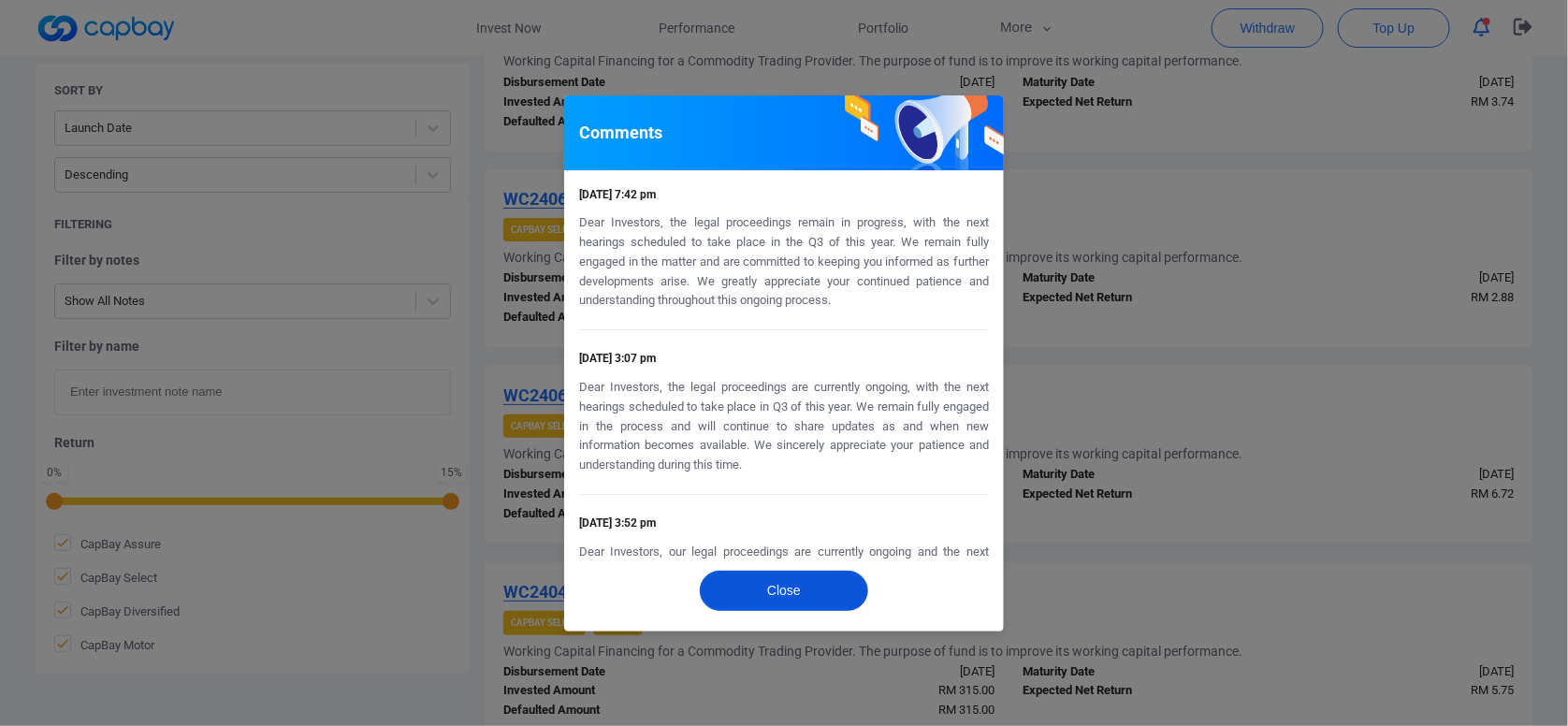
click at [847, 593] on button "Close" at bounding box center [784, 591] width 168 height 40
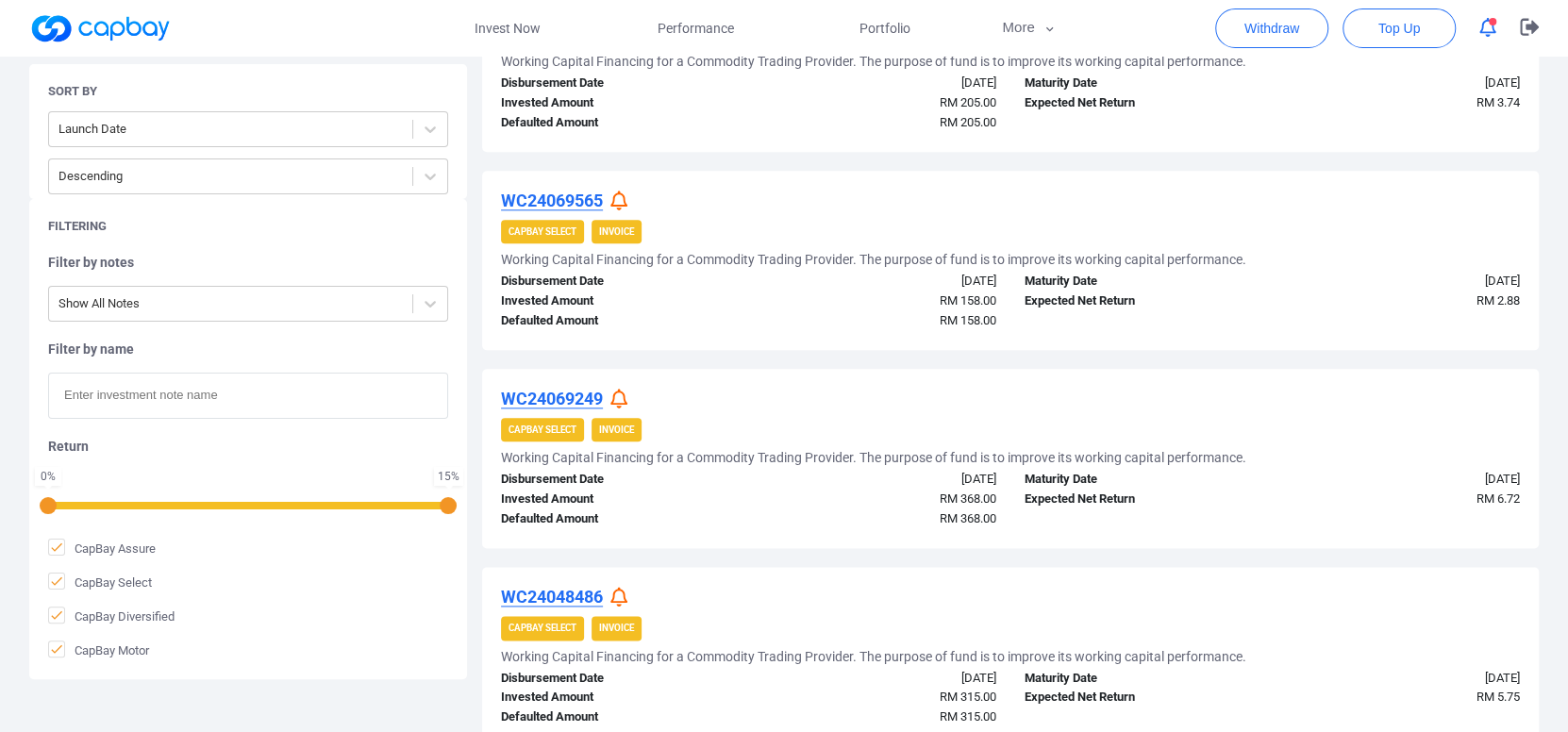
click at [623, 396] on icon at bounding box center [618, 398] width 17 height 20
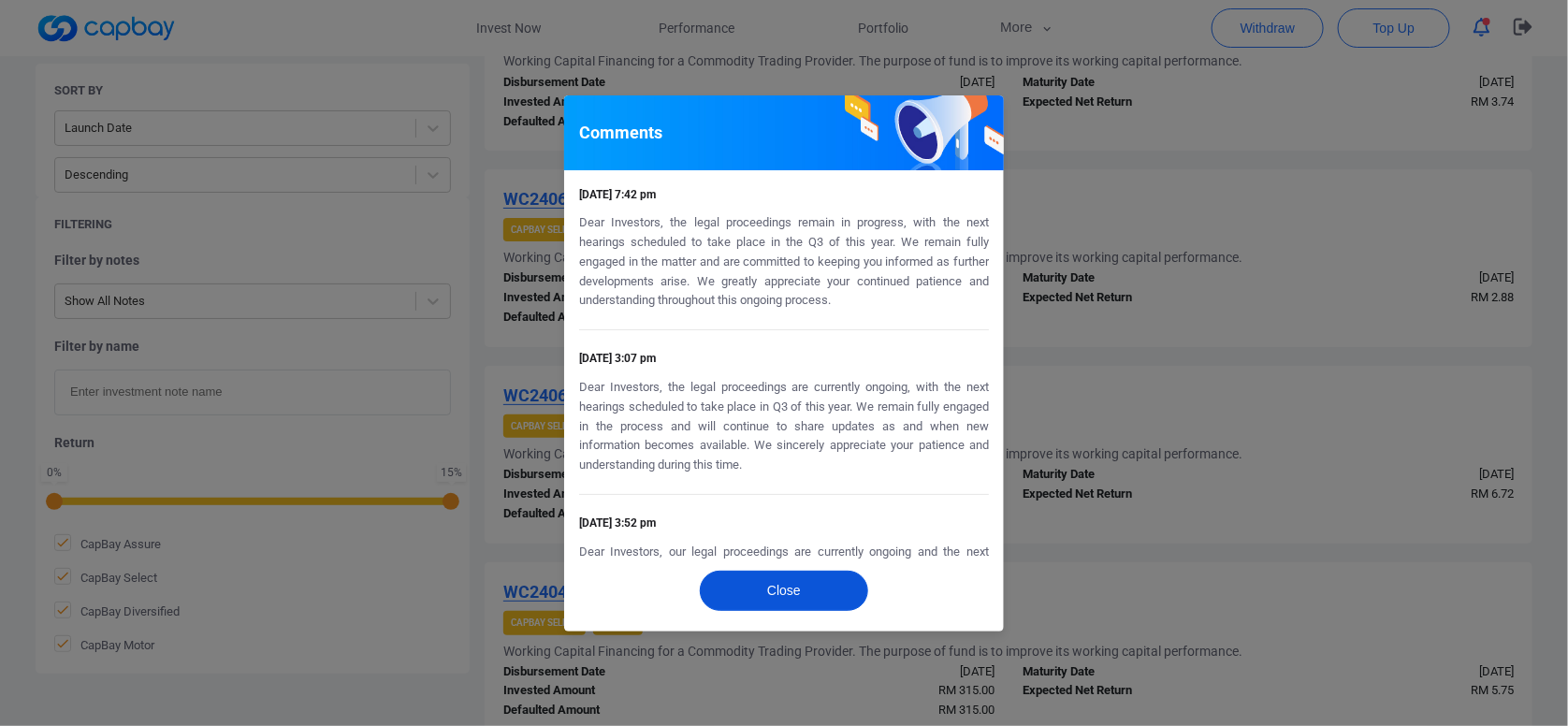
click at [826, 584] on button "Close" at bounding box center [784, 591] width 168 height 40
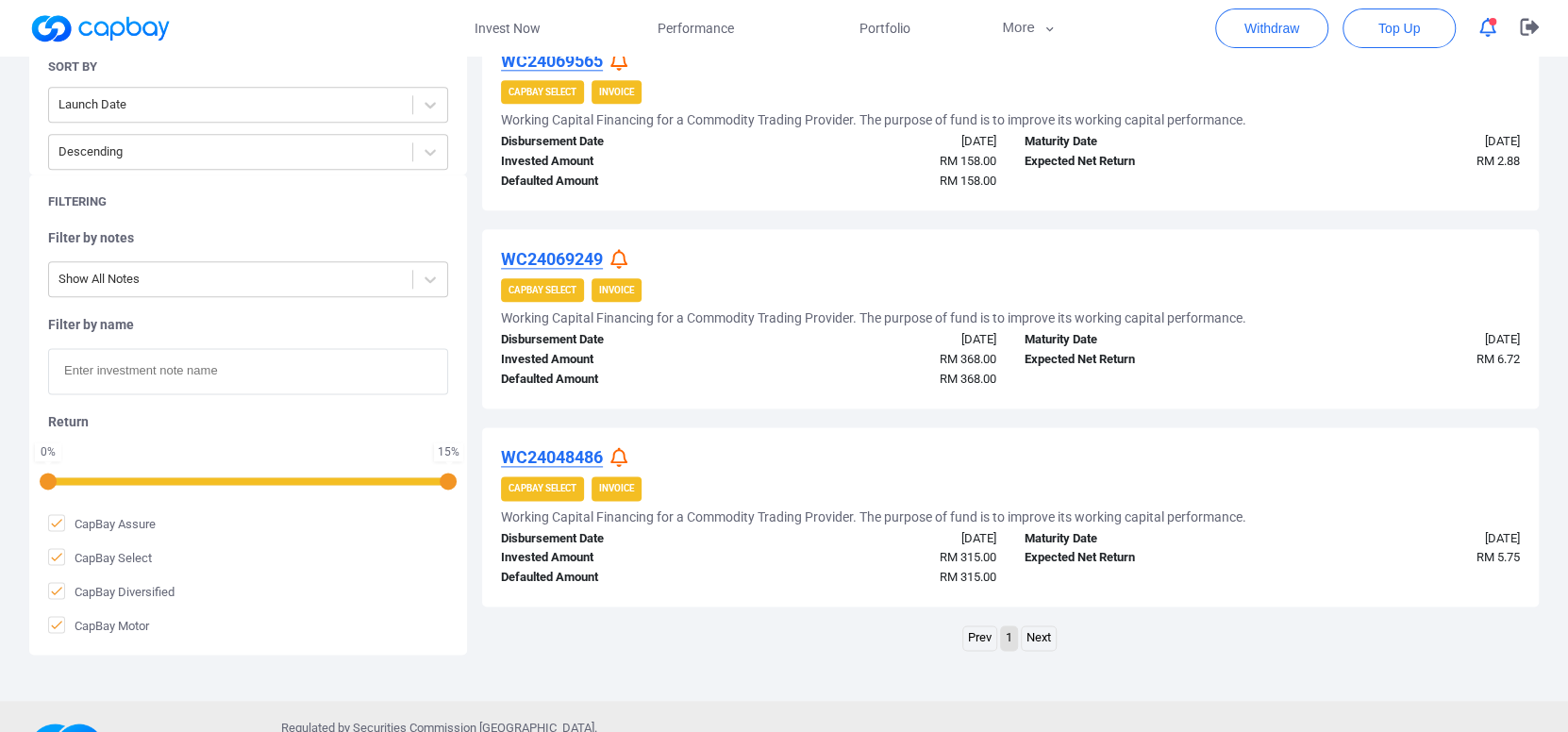
scroll to position [1508, 0]
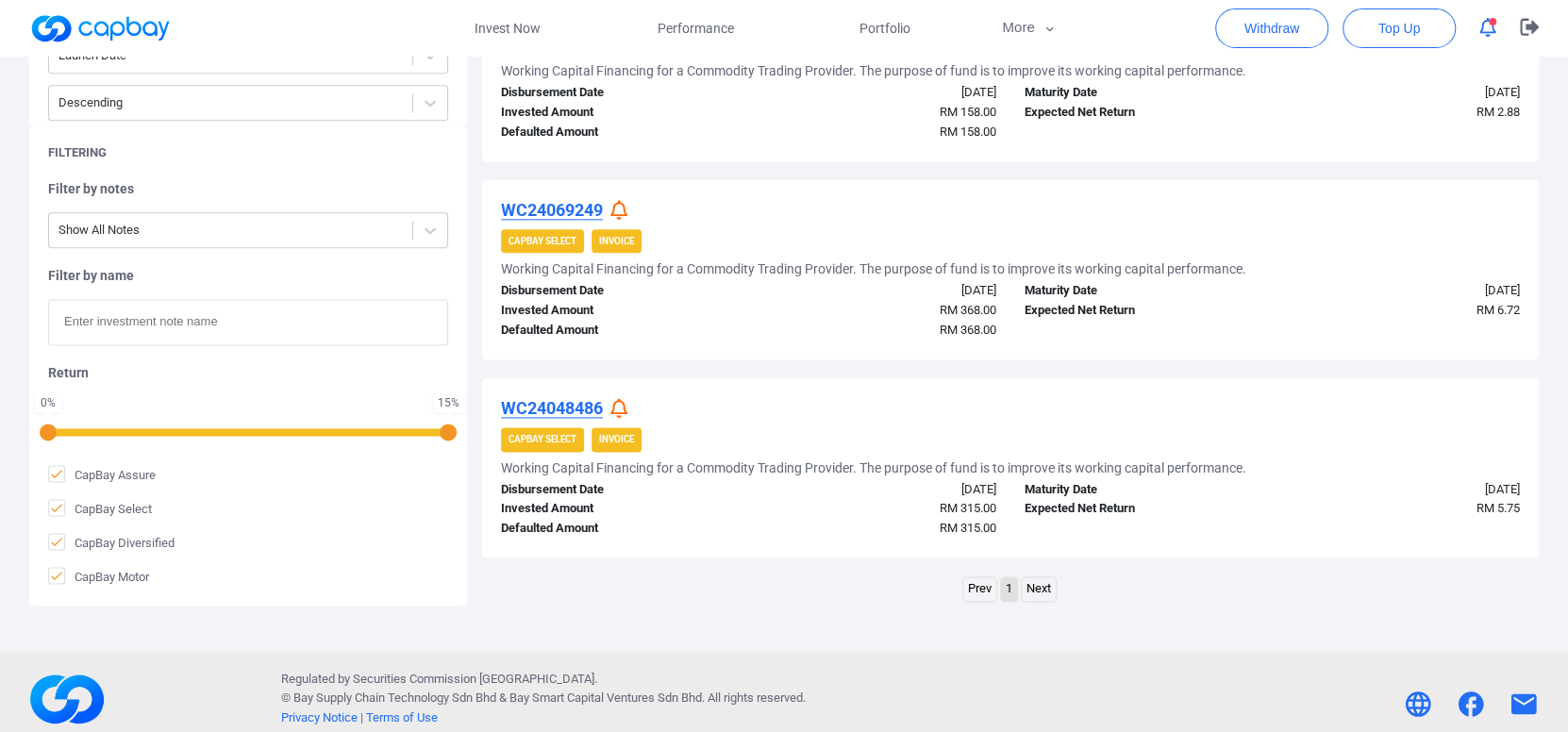
click at [618, 408] on icon at bounding box center [618, 408] width 17 height 20
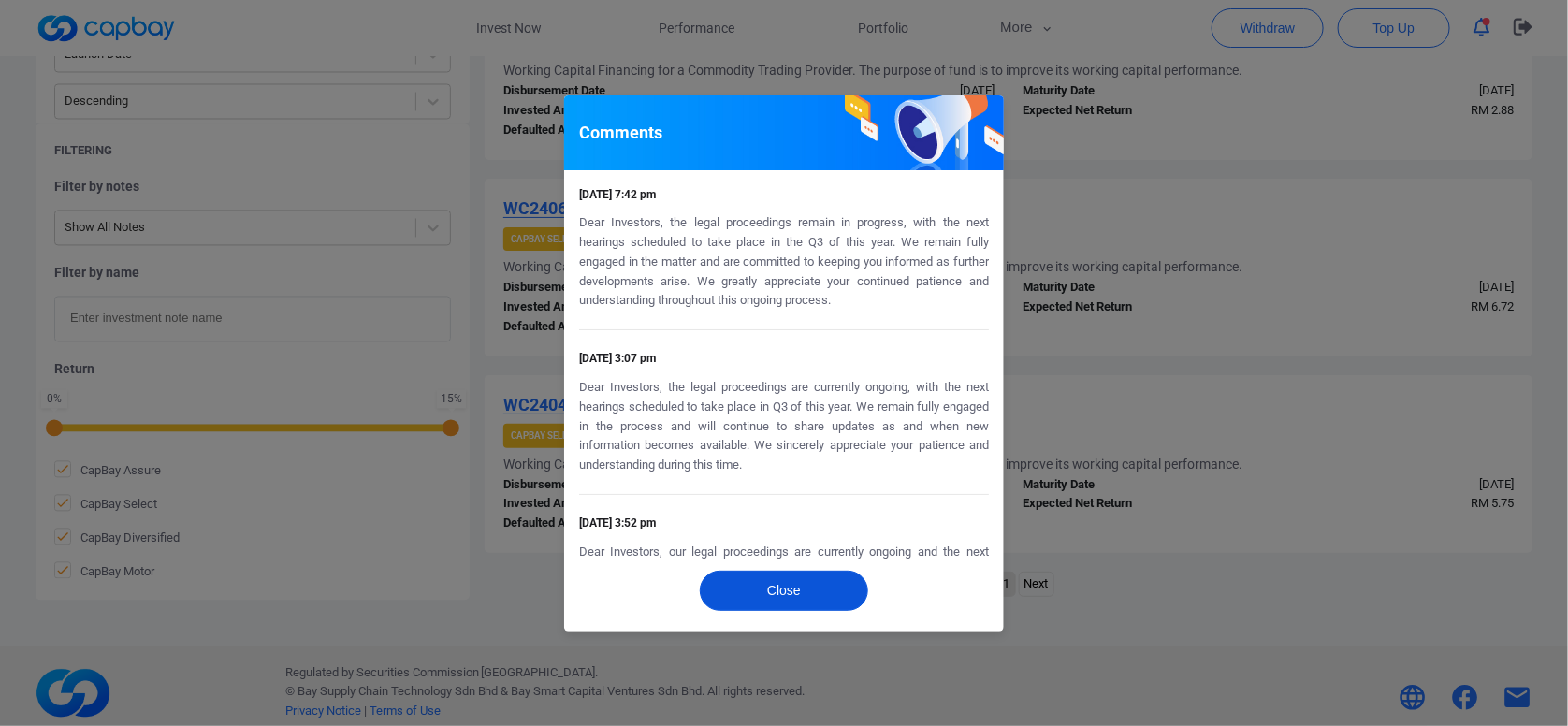
click at [802, 597] on button "Close" at bounding box center [784, 591] width 168 height 40
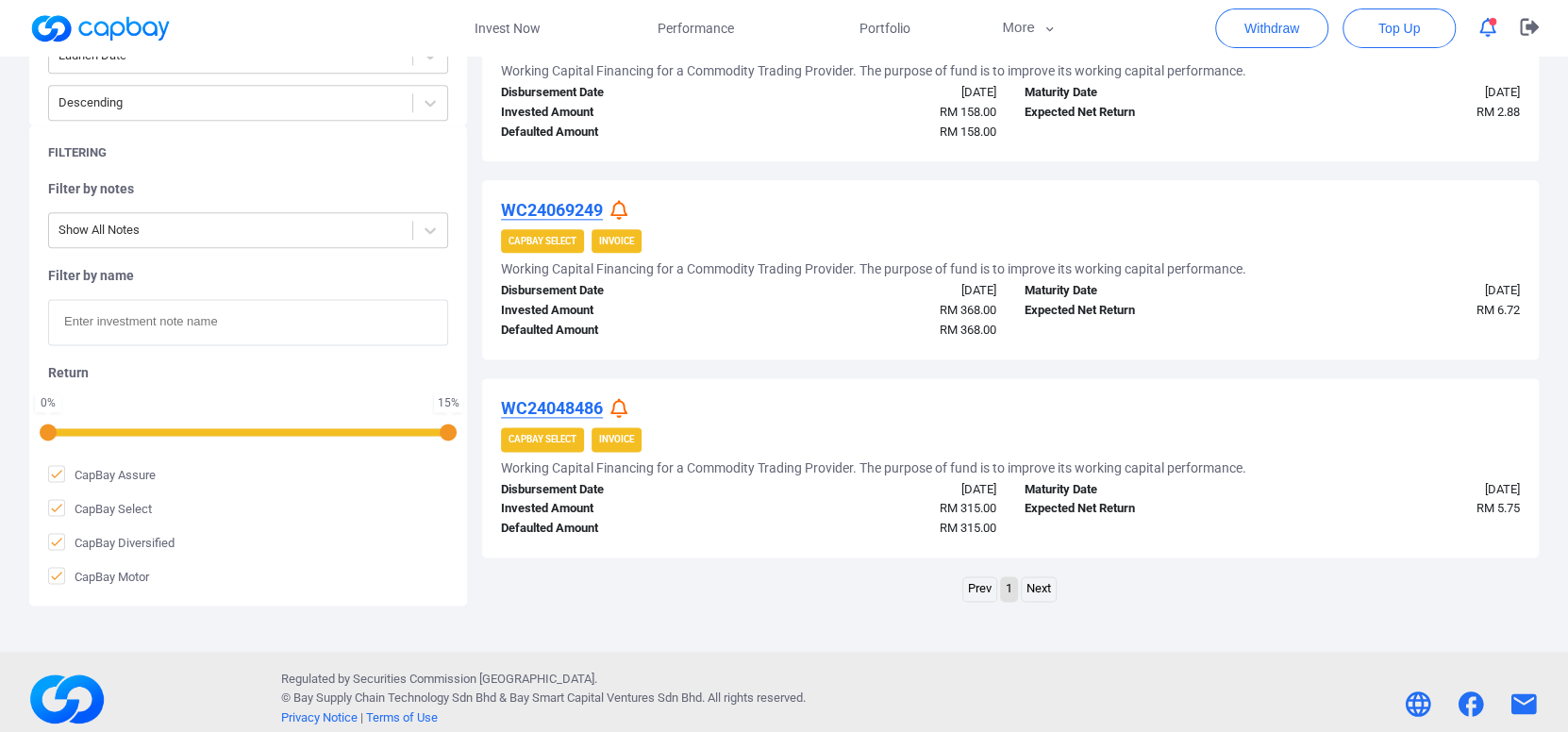
scroll to position [1519, 0]
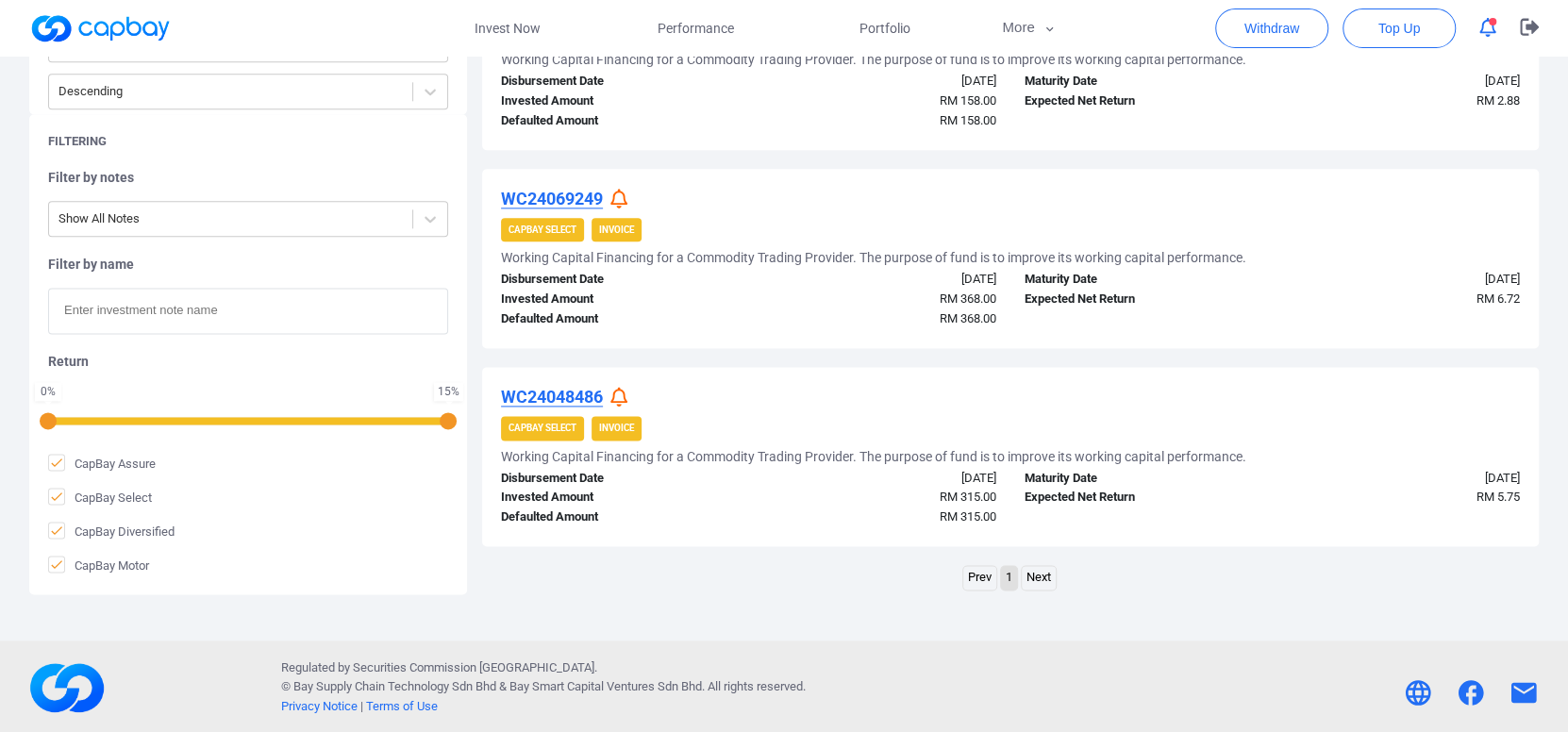
click at [1036, 581] on link "Next" at bounding box center [1039, 577] width 34 height 24
click at [1035, 577] on link "Next" at bounding box center [1039, 577] width 34 height 24
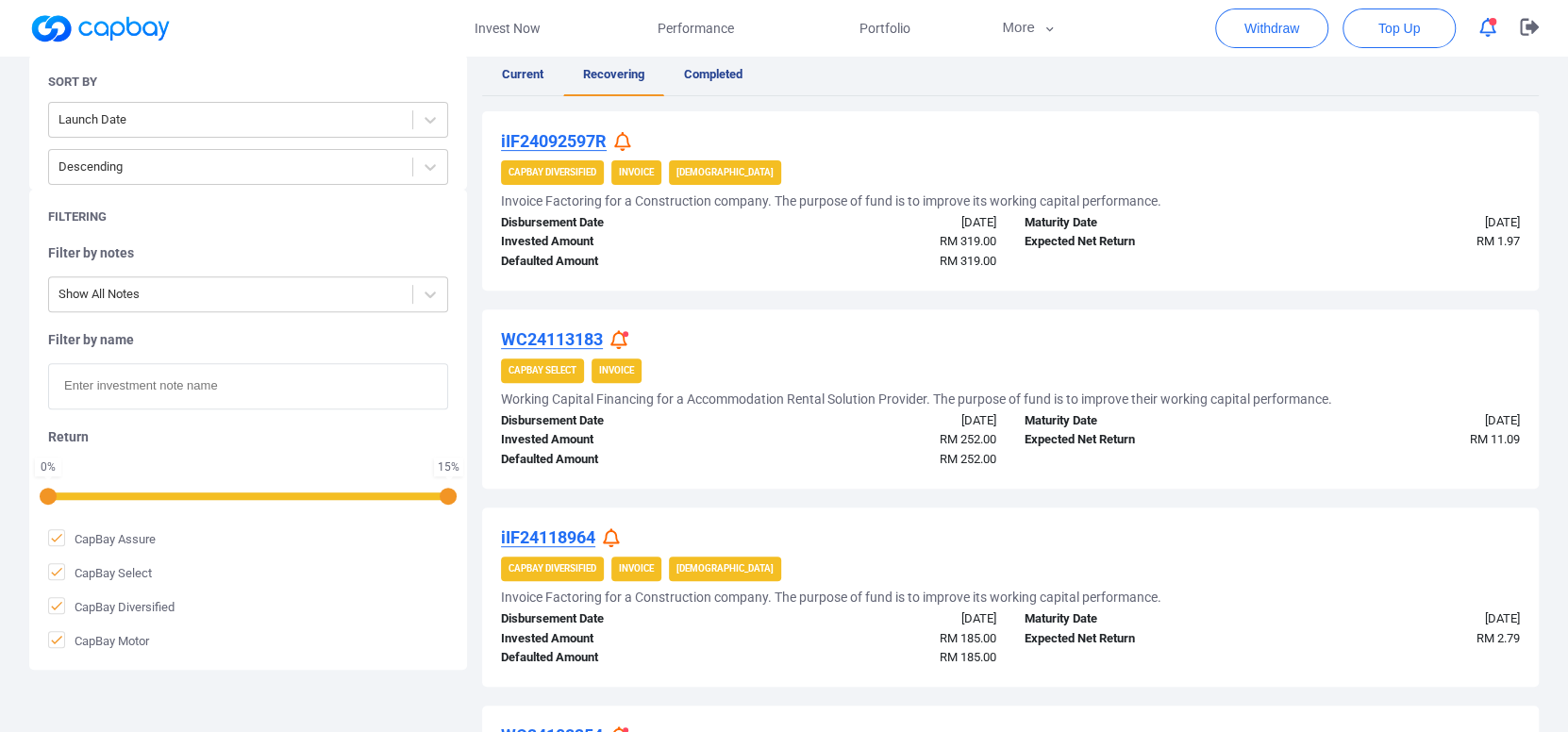
scroll to position [200, 0]
